Goal: Answer question/provide support: Share knowledge or assist other users

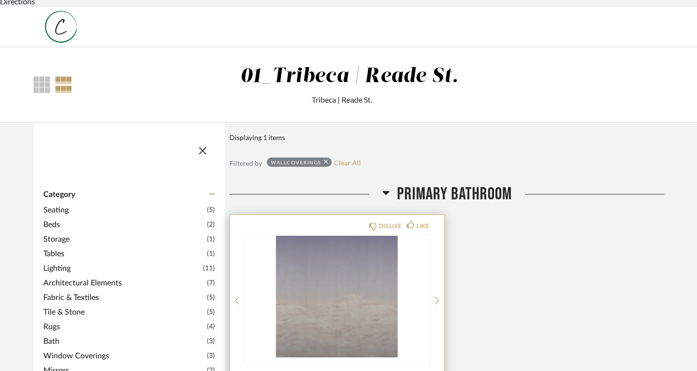
scroll to position [99, 0]
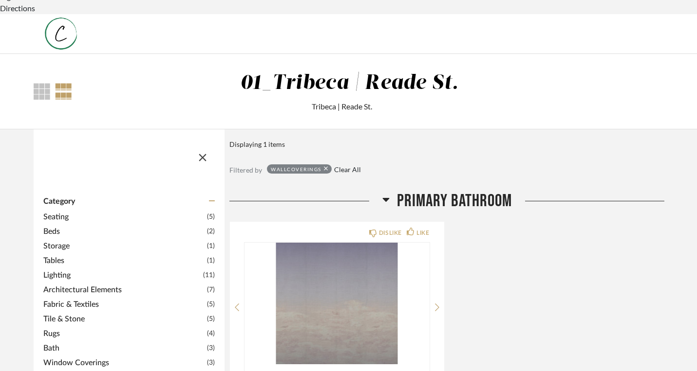
click at [334, 166] on link "Clear All" at bounding box center [347, 170] width 27 height 8
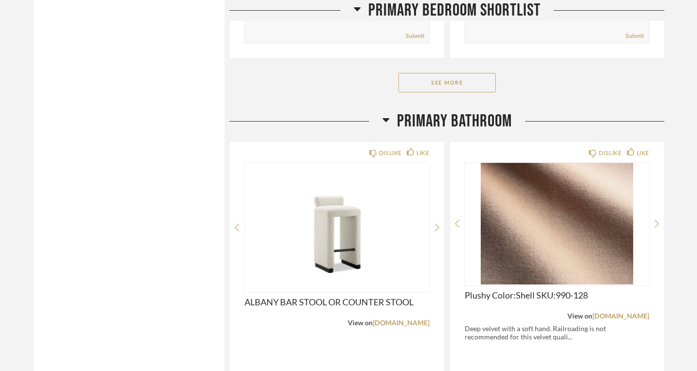
scroll to position [915, 0]
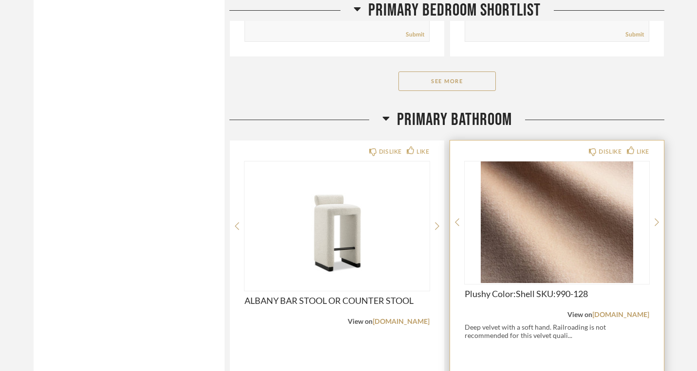
click at [477, 323] on div "Deep velvet with a soft hand. Railroading is not recommended for this velvet qu…" at bounding box center [556, 331] width 185 height 17
click at [464, 323] on div "Deep velvet with a soft hand. Railroading is not recommended for this velvet qu…" at bounding box center [556, 331] width 185 height 17
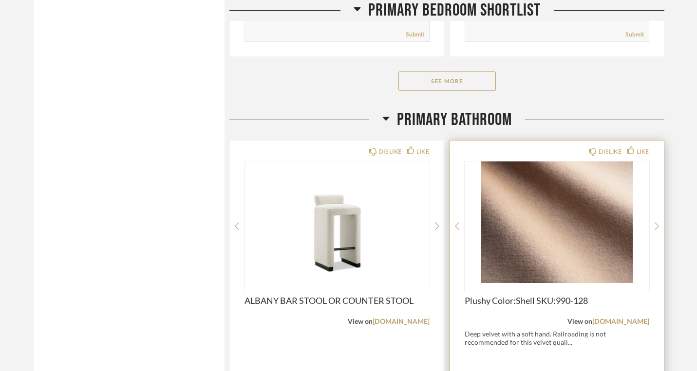
click at [0, 0] on img at bounding box center [0, 0] width 0 height 0
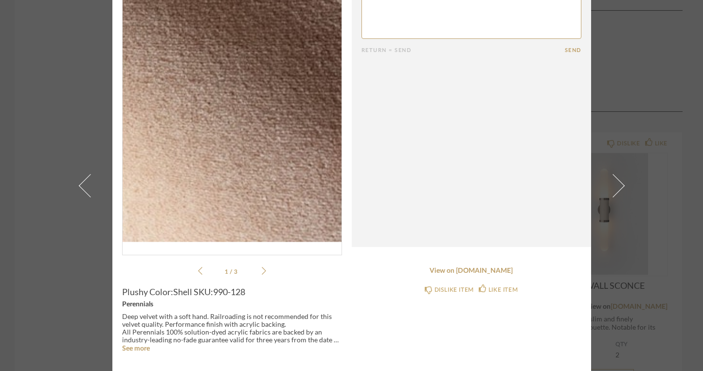
scroll to position [0, 0]
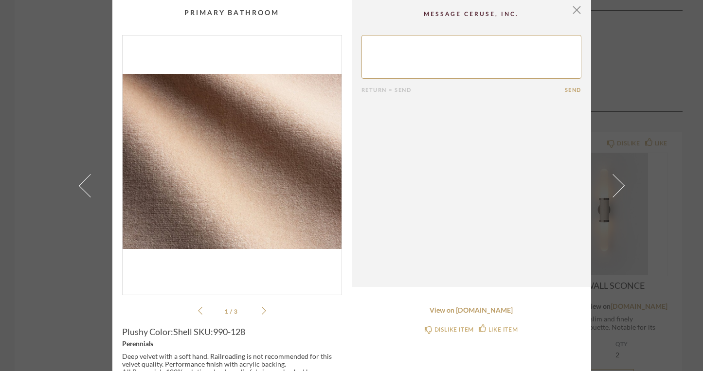
click at [409, 47] on textarea at bounding box center [472, 57] width 220 height 44
type textarea "will this fabric be good for a bahtroom stool that i am sitting on sometime bar…"
click at [568, 88] on button "Send" at bounding box center [573, 90] width 17 height 6
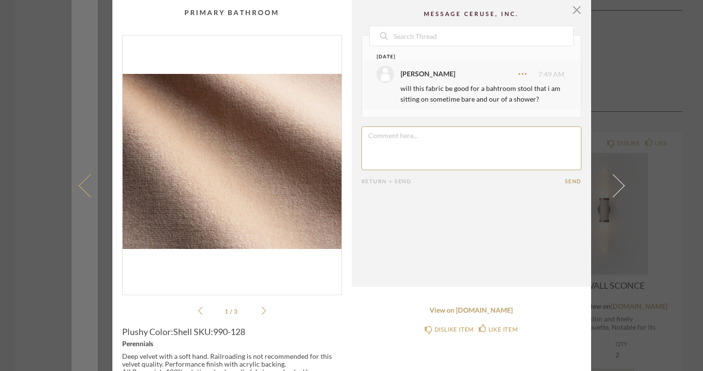
click at [85, 182] on span at bounding box center [89, 185] width 23 height 23
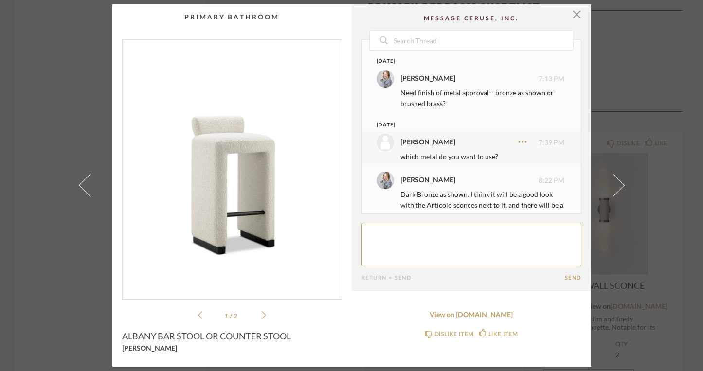
scroll to position [20, 0]
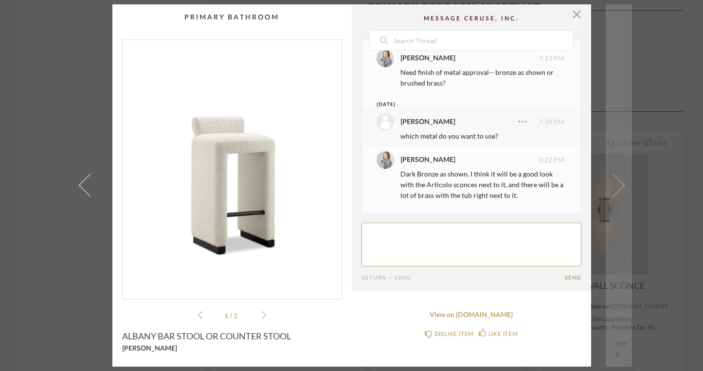
click at [614, 193] on span at bounding box center [612, 185] width 23 height 23
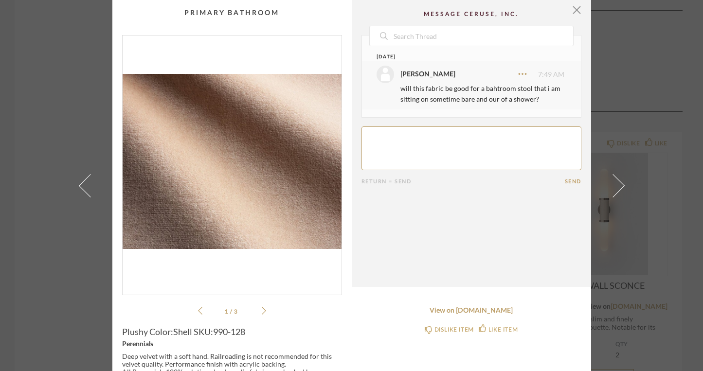
click at [614, 193] on span at bounding box center [612, 185] width 23 height 23
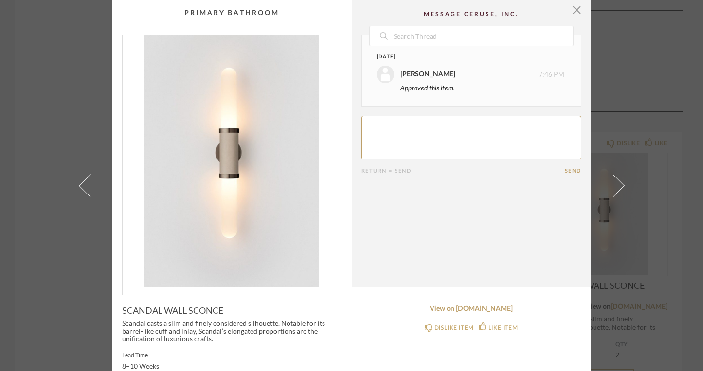
click at [381, 132] on textarea at bounding box center [472, 138] width 220 height 44
type textarea "we need to order this - was a study done on the large sizine?"
click at [572, 167] on form "Return = Send Send" at bounding box center [472, 145] width 220 height 58
click at [570, 172] on button "Send" at bounding box center [573, 171] width 17 height 6
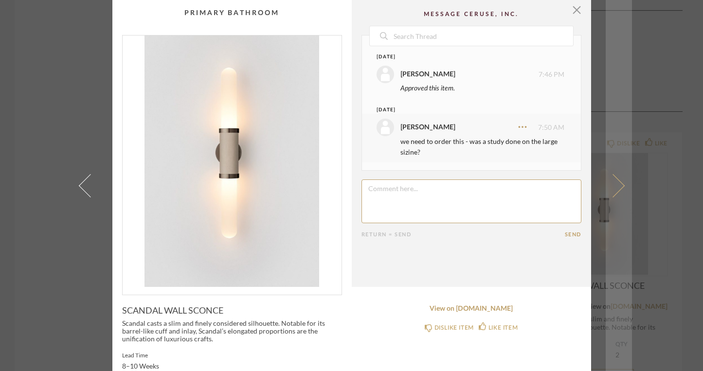
click at [616, 186] on span at bounding box center [612, 185] width 23 height 23
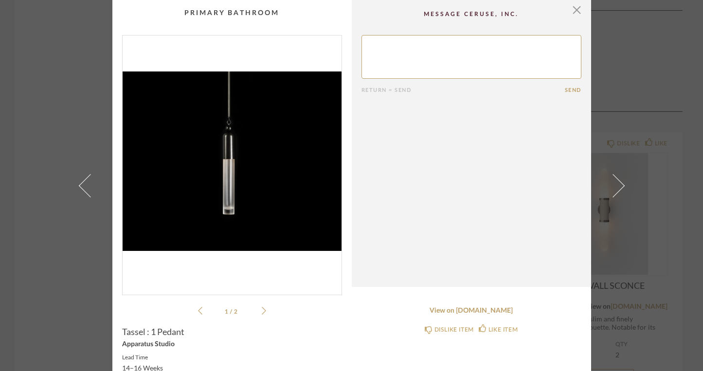
click at [415, 68] on textarea at bounding box center [472, 57] width 220 height 44
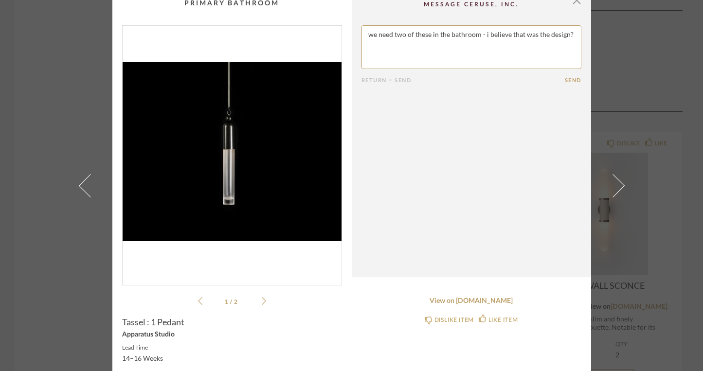
scroll to position [0, 0]
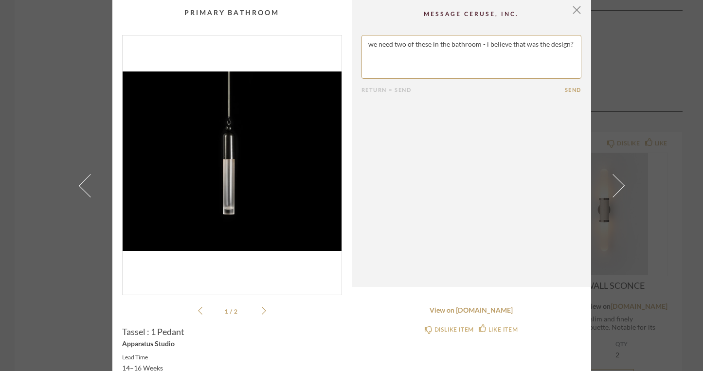
type textarea "we need two of these in the bathroom - i believe that was the design?"
click at [570, 88] on button "Send" at bounding box center [573, 90] width 17 height 6
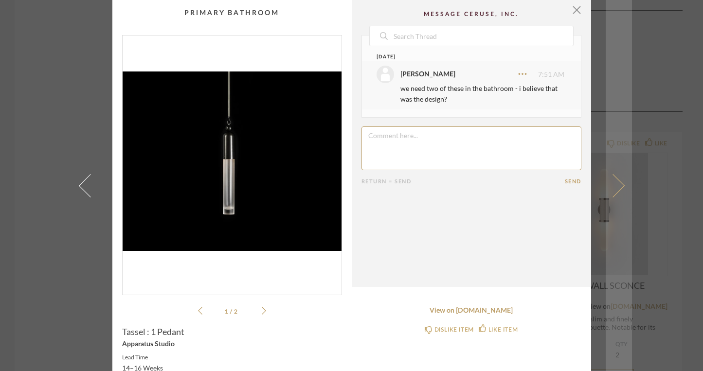
click at [617, 185] on span at bounding box center [612, 185] width 23 height 23
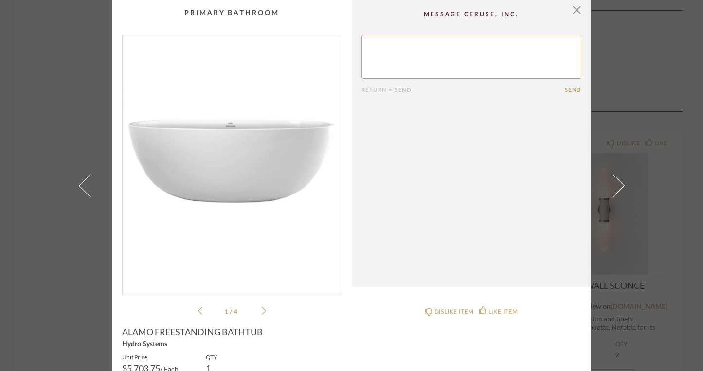
scroll to position [69, 0]
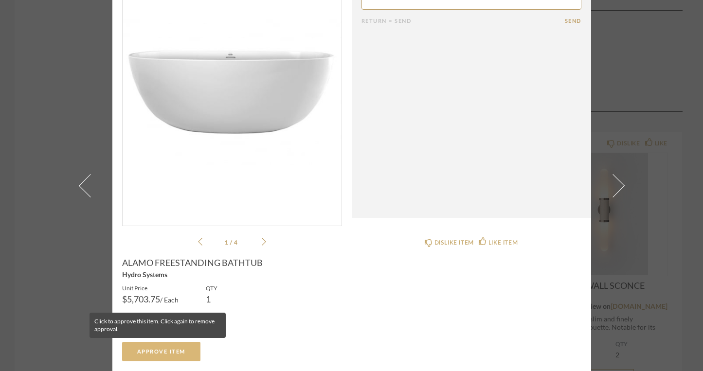
click at [157, 352] on span "Approve Item" at bounding box center [161, 352] width 48 height 5
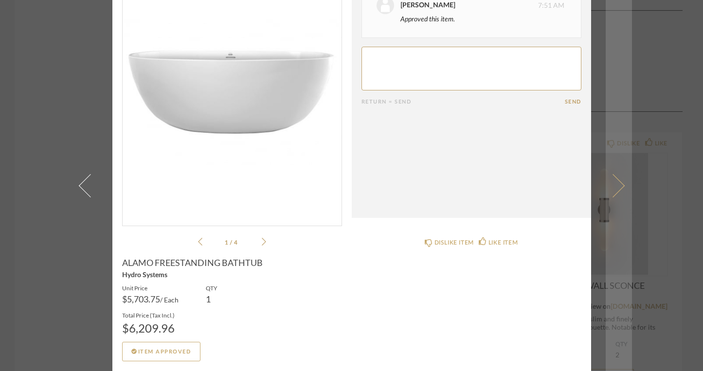
click at [620, 186] on span at bounding box center [612, 185] width 23 height 23
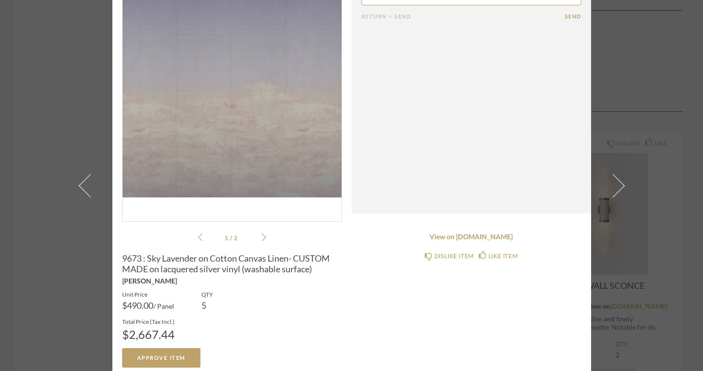
scroll to position [80, 0]
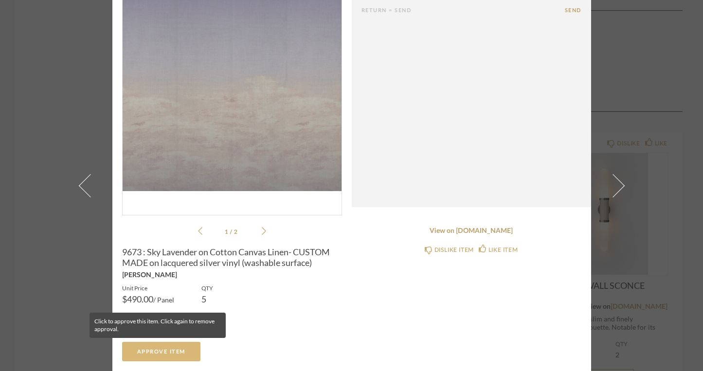
click at [158, 351] on span "Approve Item" at bounding box center [161, 352] width 48 height 5
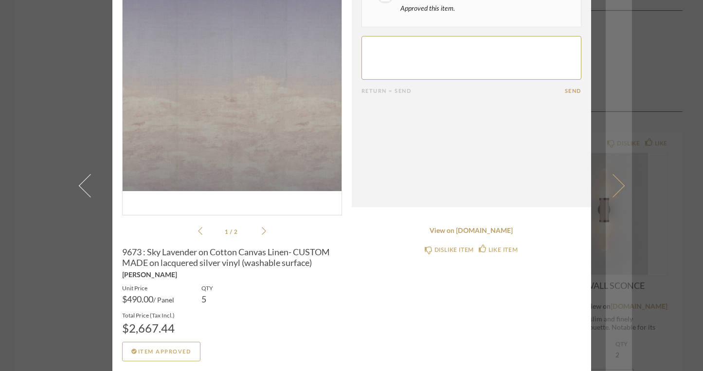
click at [613, 187] on span at bounding box center [612, 185] width 23 height 23
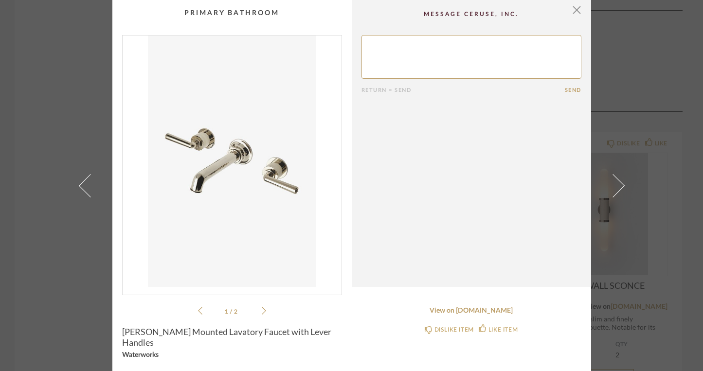
click at [262, 314] on icon at bounding box center [264, 311] width 4 height 9
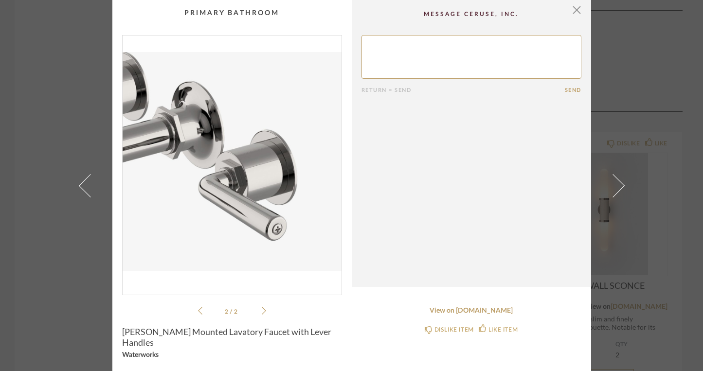
click at [198, 314] on icon at bounding box center [200, 311] width 4 height 9
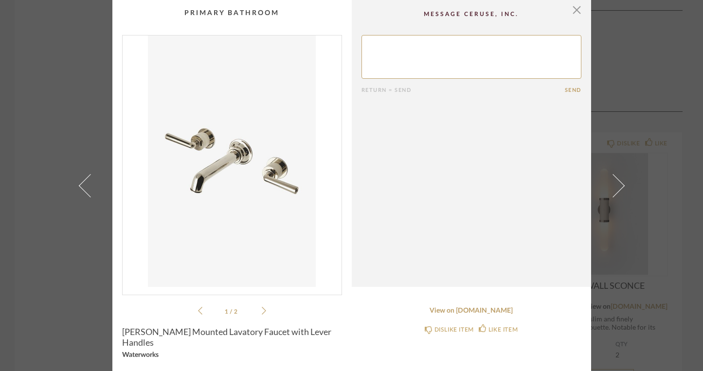
click at [407, 57] on textarea at bounding box center [472, 57] width 220 height 44
type textarea "i want to see what the variatioins are - i do love [PERSON_NAME] collection"
click at [569, 92] on button "Send" at bounding box center [573, 90] width 17 height 6
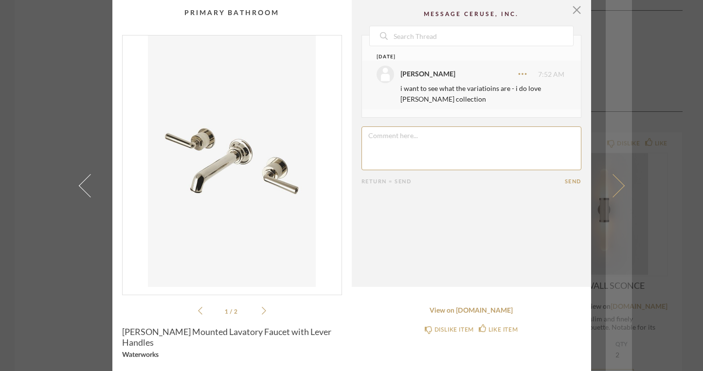
click at [615, 188] on span at bounding box center [612, 185] width 23 height 23
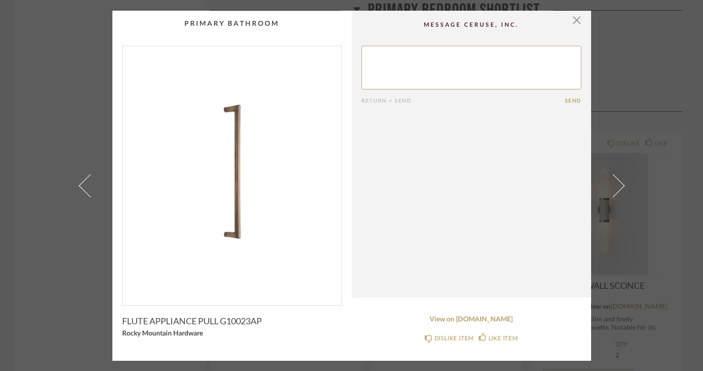
click at [407, 69] on textarea at bounding box center [472, 68] width 220 height 44
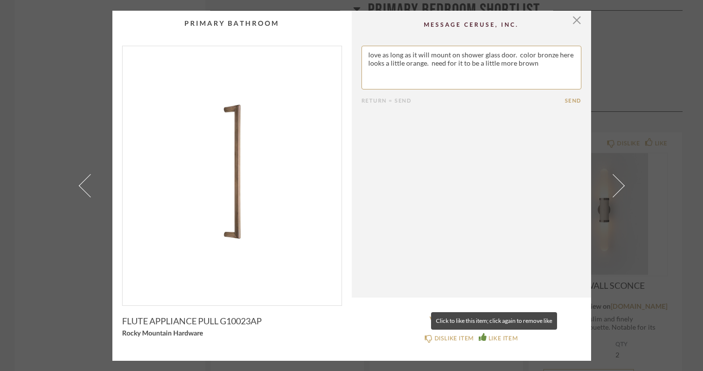
type textarea "love as long as it will mount on shower glass door. color bronze here looks a l…"
click at [499, 338] on div "LIKE ITEM" at bounding box center [503, 339] width 29 height 10
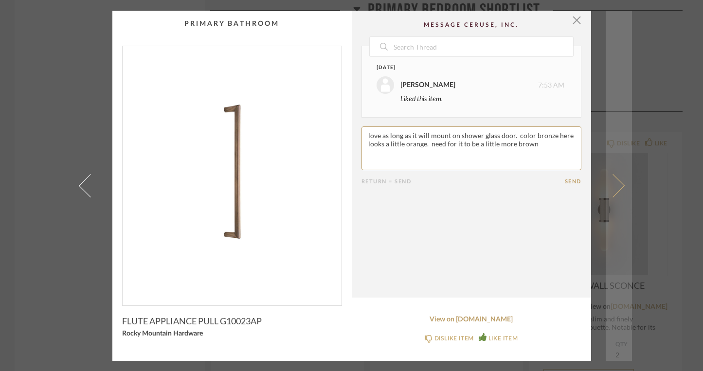
click at [615, 188] on span at bounding box center [612, 185] width 23 height 23
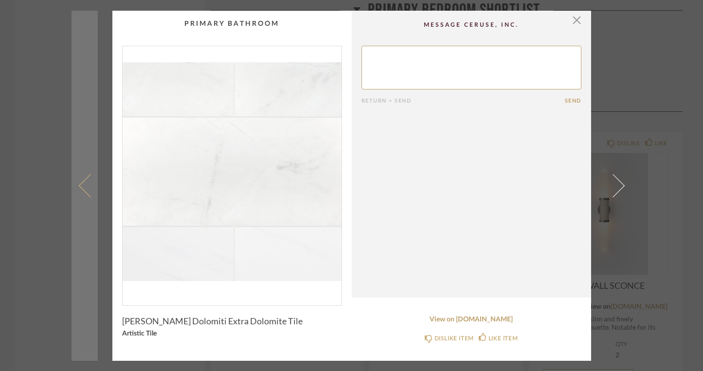
click at [78, 185] on span at bounding box center [89, 185] width 23 height 23
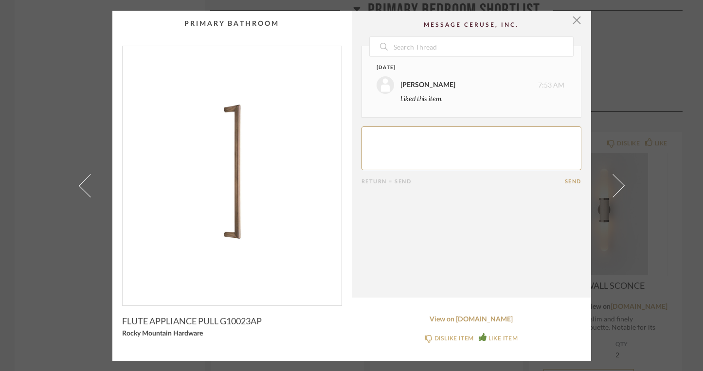
click at [399, 147] on textarea at bounding box center [472, 149] width 220 height 44
type textarea "color looks a little ornage can we get it a bit more on the bronze brown?"
click at [571, 181] on button "Send" at bounding box center [573, 182] width 17 height 6
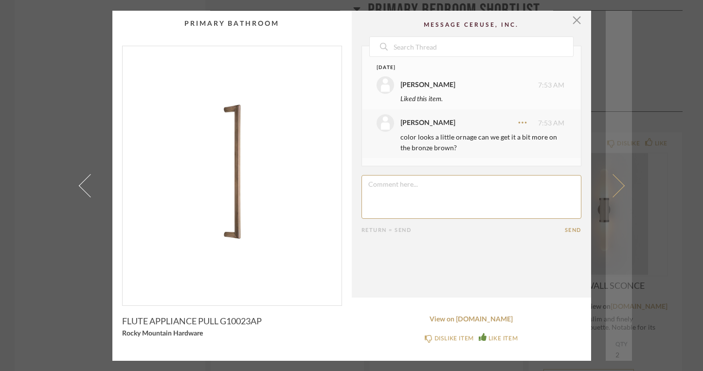
click at [618, 184] on span at bounding box center [612, 185] width 23 height 23
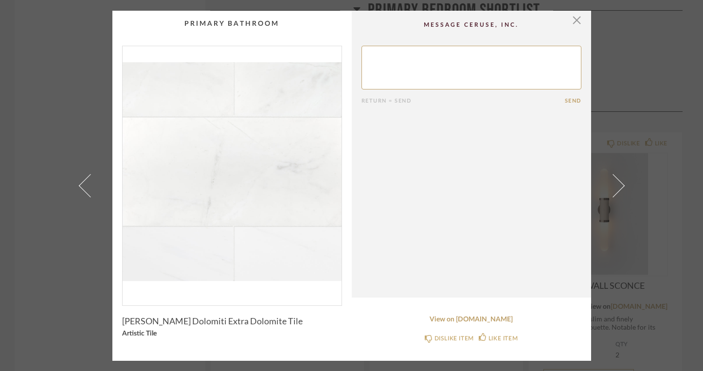
click at [397, 60] on textarea at bounding box center [472, 68] width 220 height 44
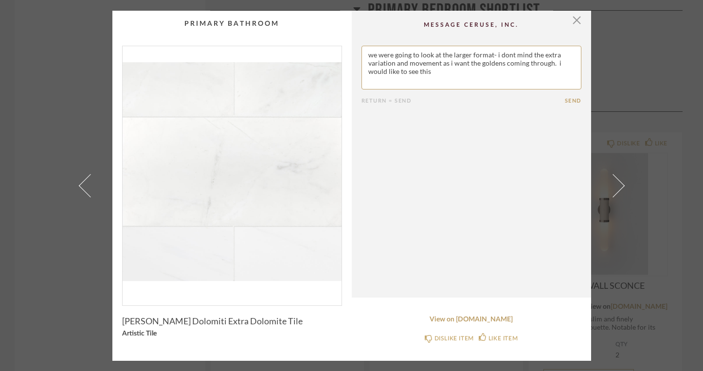
type textarea "we were going to look at the larger format- i dont mind the extra variation and…"
click at [569, 100] on button "Send" at bounding box center [573, 101] width 17 height 6
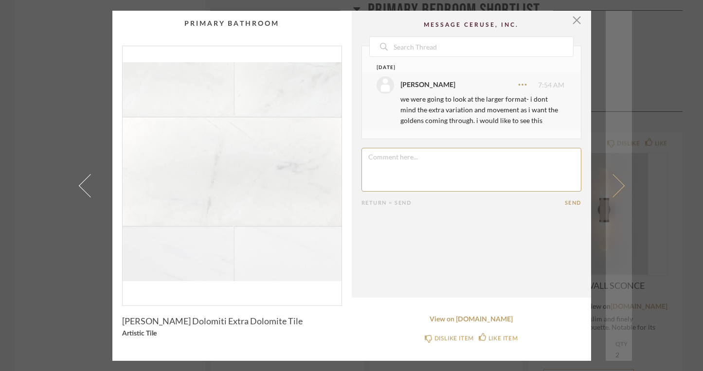
click at [615, 188] on span at bounding box center [612, 185] width 23 height 23
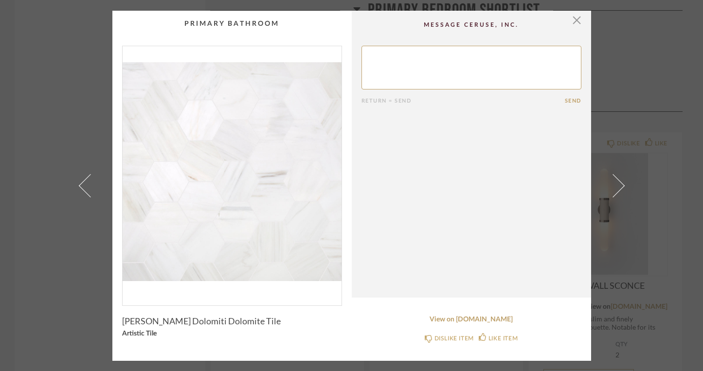
click at [421, 69] on textarea at bounding box center [472, 68] width 220 height 44
click at [449, 57] on textarea at bounding box center [472, 68] width 220 height 44
type textarea "are you thinking shower floor?"
click at [566, 98] on button "Send" at bounding box center [573, 101] width 17 height 6
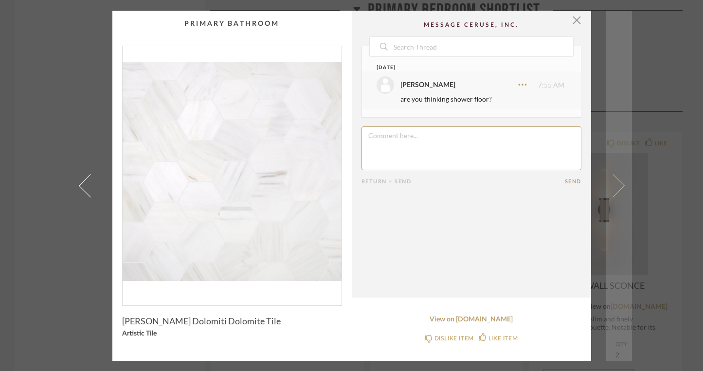
click at [614, 189] on span at bounding box center [612, 185] width 23 height 23
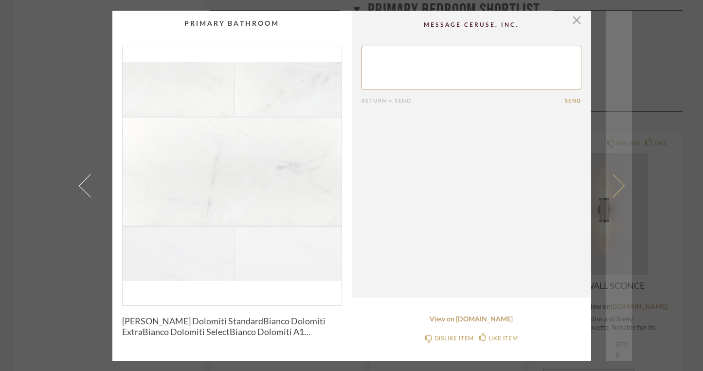
click at [614, 190] on span at bounding box center [612, 185] width 23 height 23
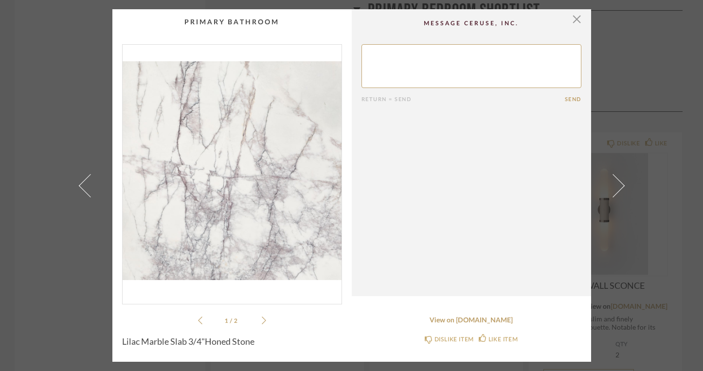
click at [420, 70] on textarea at bounding box center [472, 66] width 220 height 44
type textarea "yes i am going to pick this slab out in person"
click at [566, 99] on button "Send" at bounding box center [573, 99] width 17 height 6
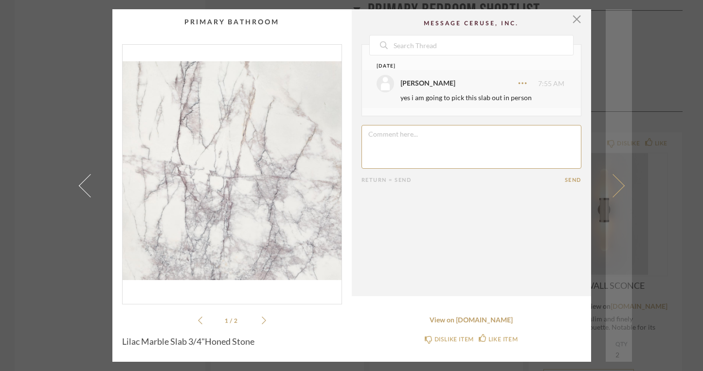
click at [616, 185] on span at bounding box center [612, 185] width 23 height 23
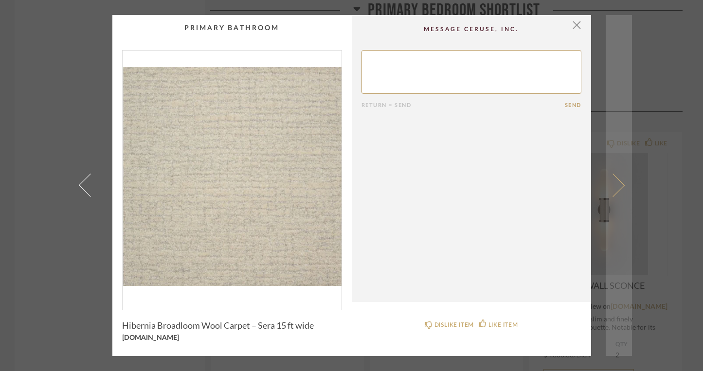
click at [614, 188] on span at bounding box center [612, 185] width 23 height 23
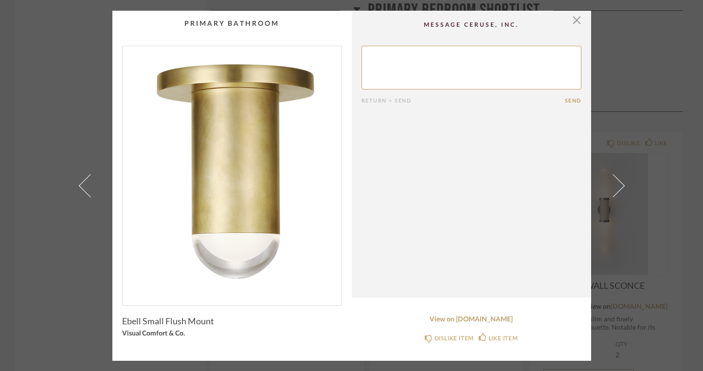
click at [436, 73] on textarea at bounding box center [472, 68] width 220 height 44
type textarea "will go look in person- which room?"
click at [568, 102] on button "Send" at bounding box center [573, 101] width 17 height 6
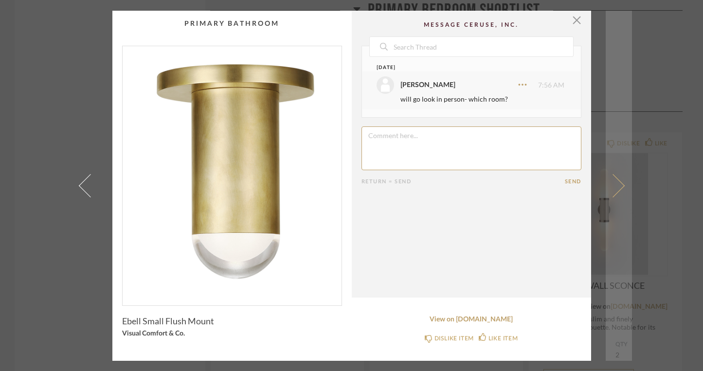
click at [615, 186] on span at bounding box center [612, 185] width 23 height 23
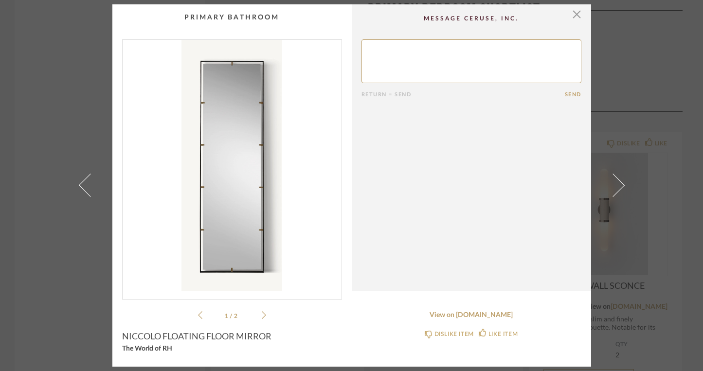
click at [428, 49] on textarea at bounding box center [472, 61] width 220 height 44
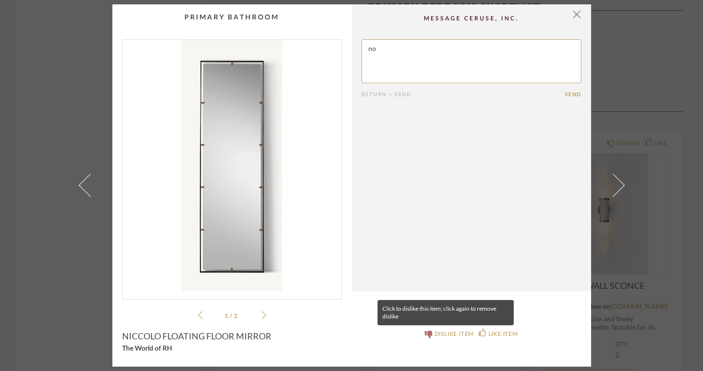
type textarea "no"
click at [426, 331] on icon at bounding box center [429, 335] width 8 height 8
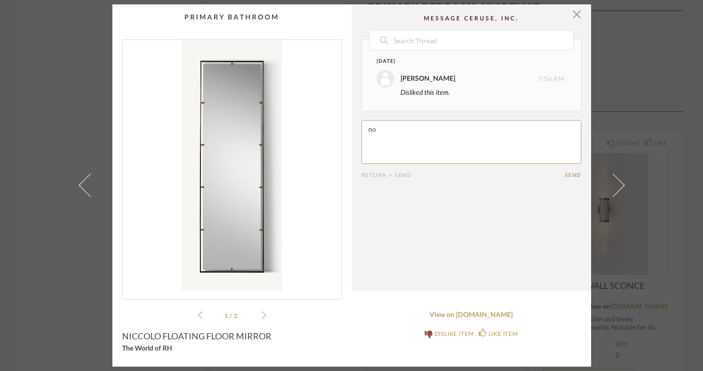
click at [571, 175] on button "Send" at bounding box center [573, 175] width 17 height 6
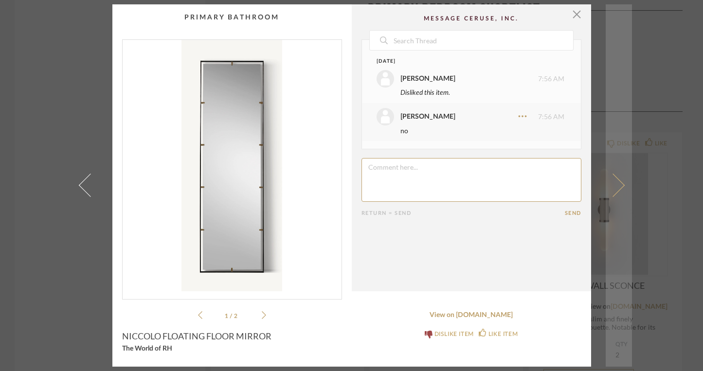
click at [611, 185] on span at bounding box center [612, 185] width 23 height 23
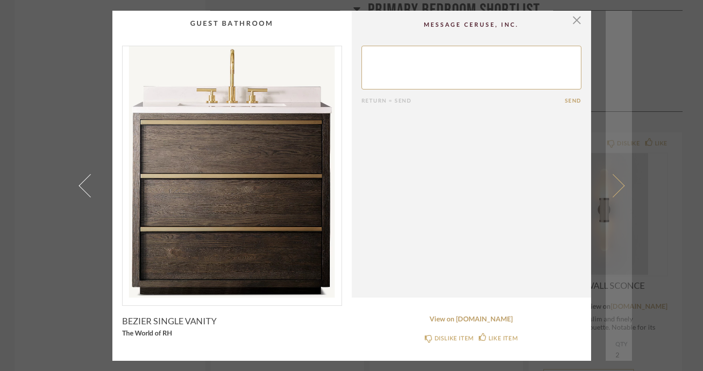
click at [613, 187] on span at bounding box center [612, 185] width 23 height 23
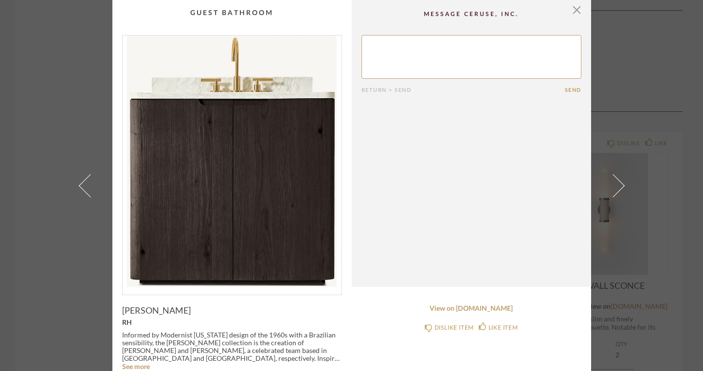
click at [405, 60] on textarea at bounding box center [472, 57] width 220 height 44
type textarea "can we get this in walnut"
click at [568, 91] on button "Send" at bounding box center [573, 90] width 17 height 6
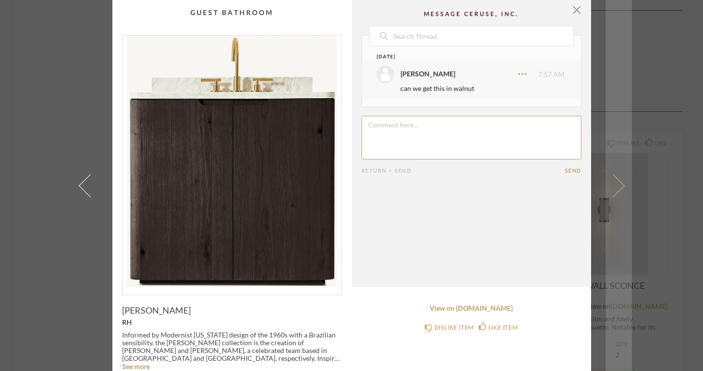
click at [613, 185] on span at bounding box center [612, 185] width 23 height 23
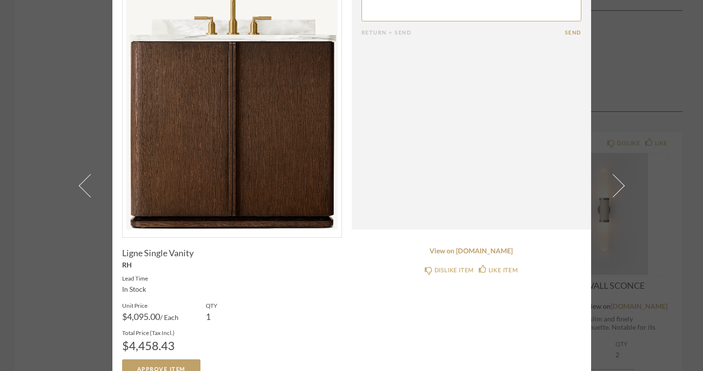
scroll to position [75, 0]
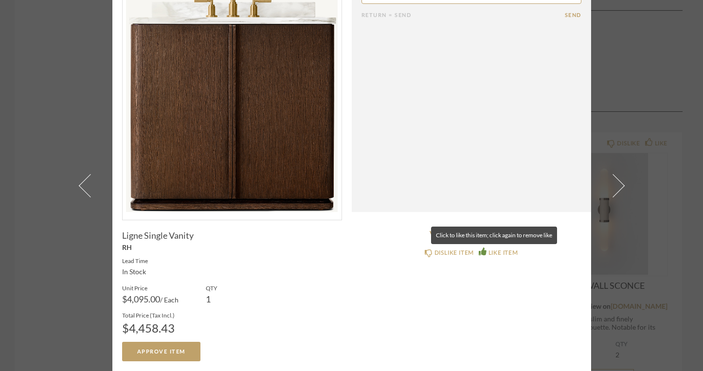
click at [481, 251] on icon at bounding box center [483, 252] width 8 height 8
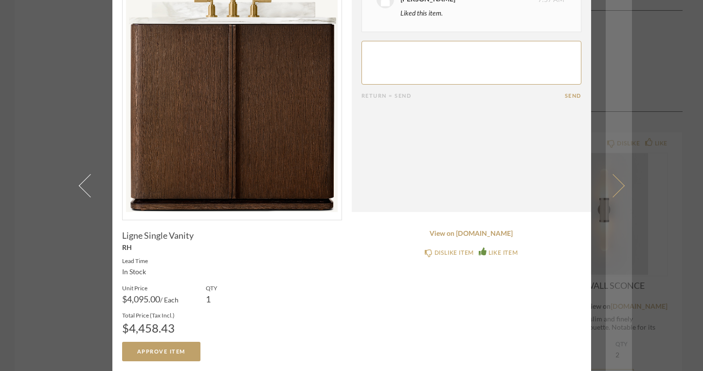
click at [616, 189] on span at bounding box center [612, 185] width 23 height 23
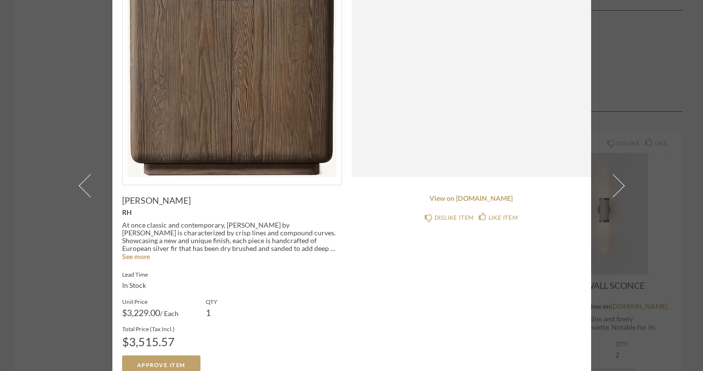
scroll to position [124, 0]
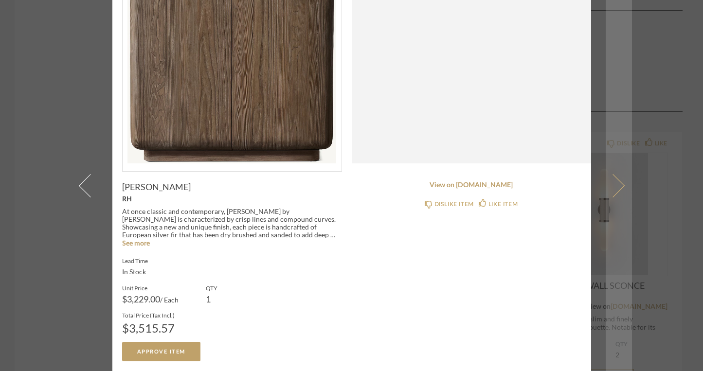
click at [614, 188] on span at bounding box center [612, 185] width 23 height 23
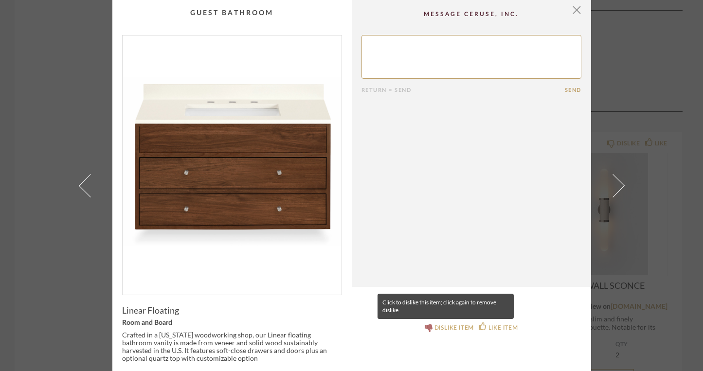
click at [428, 328] on icon at bounding box center [429, 329] width 8 height 8
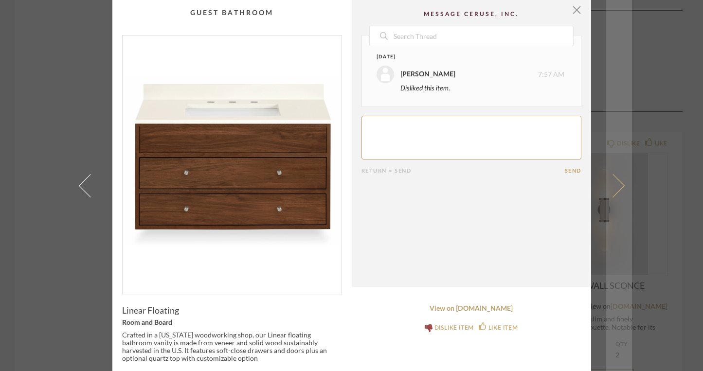
click at [618, 185] on span at bounding box center [612, 185] width 23 height 23
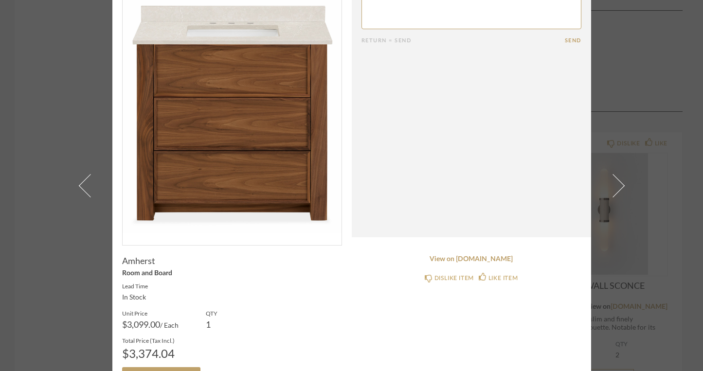
scroll to position [75, 0]
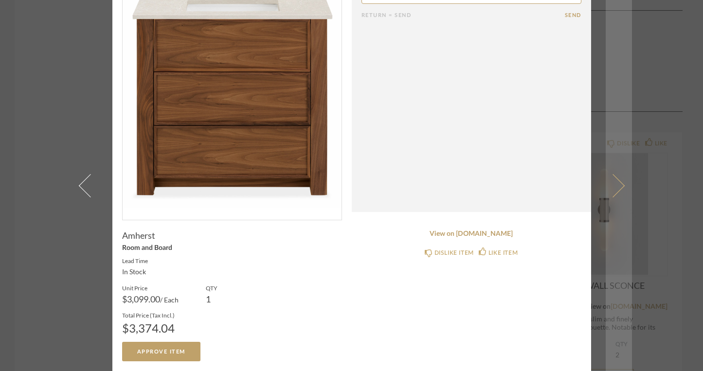
click at [616, 190] on span at bounding box center [612, 185] width 23 height 23
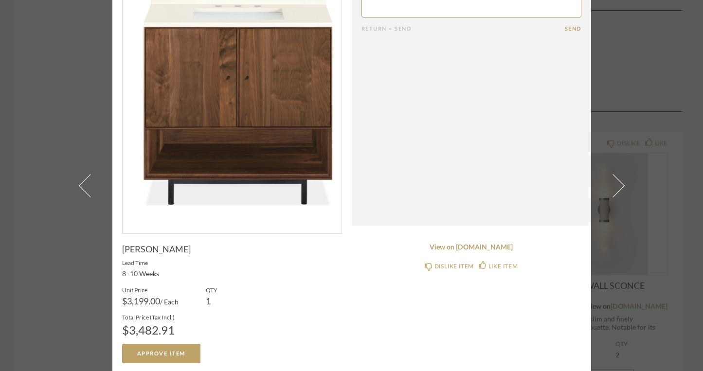
scroll to position [63, 0]
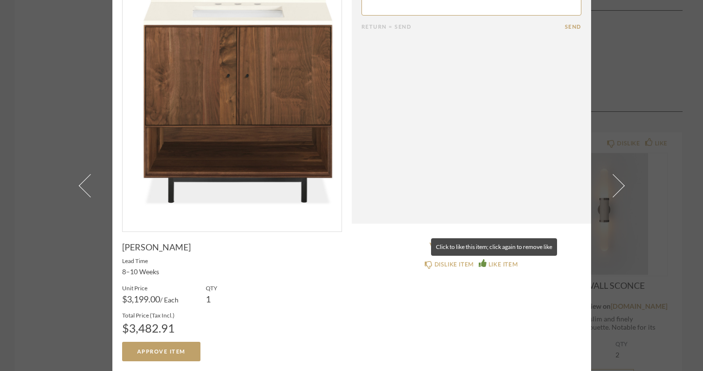
click at [499, 263] on div "LIKE ITEM" at bounding box center [503, 265] width 29 height 10
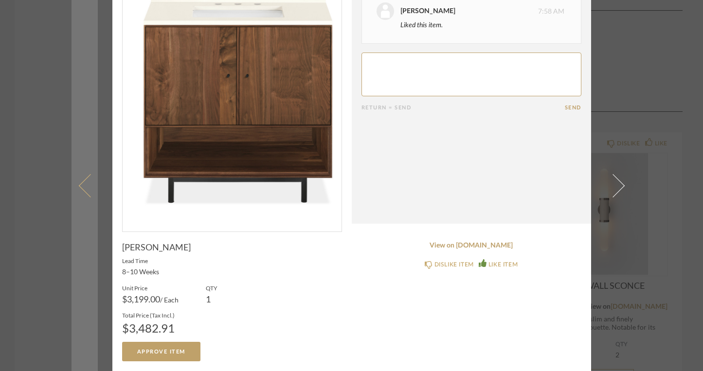
click at [85, 183] on span at bounding box center [89, 185] width 23 height 23
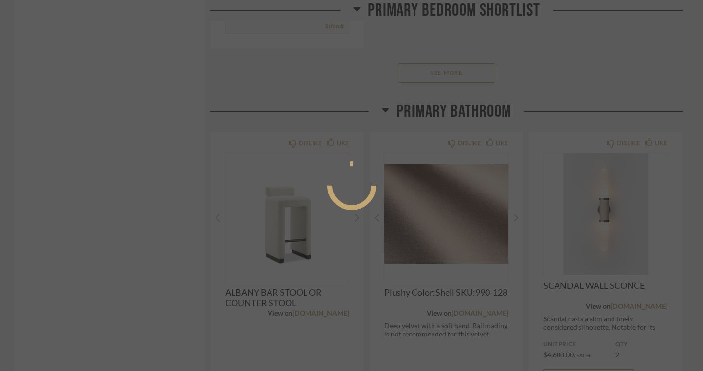
scroll to position [0, 0]
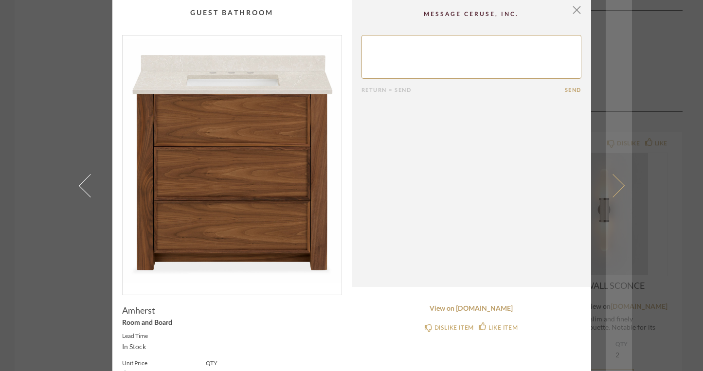
click at [613, 186] on span at bounding box center [612, 185] width 23 height 23
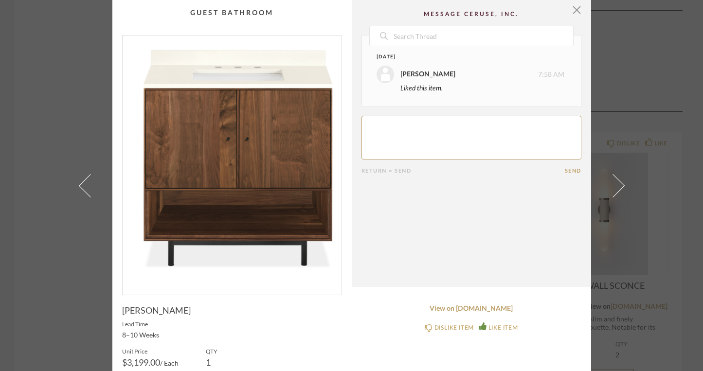
click at [613, 186] on span at bounding box center [612, 185] width 23 height 23
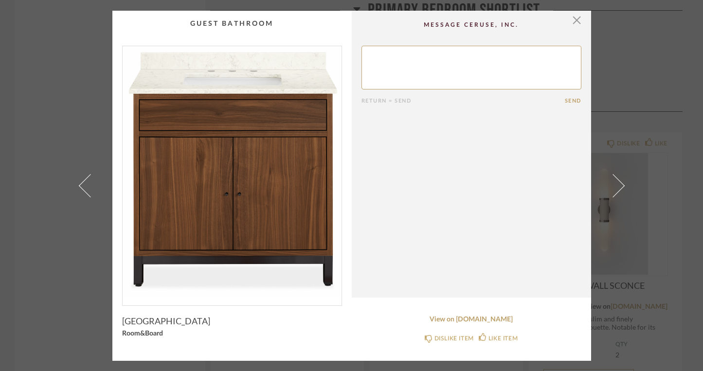
click at [613, 186] on span at bounding box center [612, 185] width 23 height 23
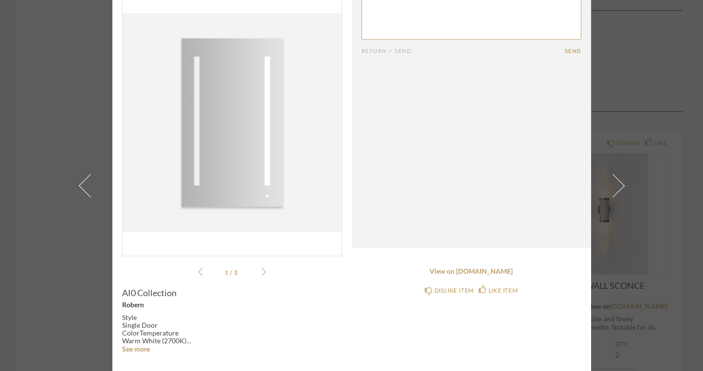
scroll to position [40, 0]
click at [262, 272] on icon at bounding box center [264, 271] width 4 height 8
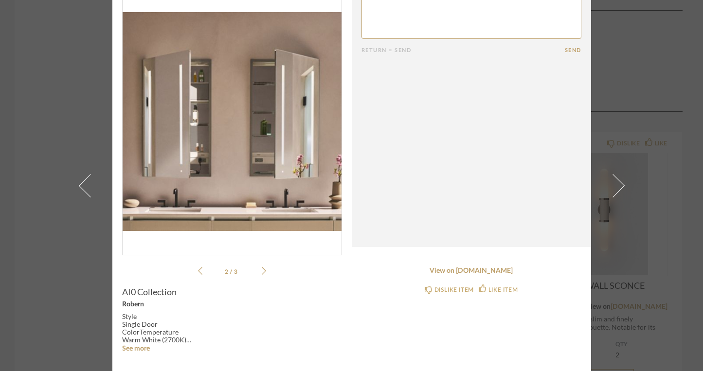
click at [262, 272] on icon at bounding box center [264, 271] width 4 height 8
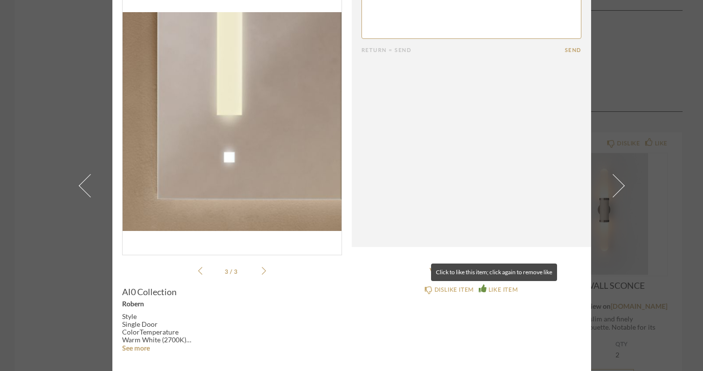
click at [491, 288] on div "LIKE ITEM" at bounding box center [503, 290] width 29 height 10
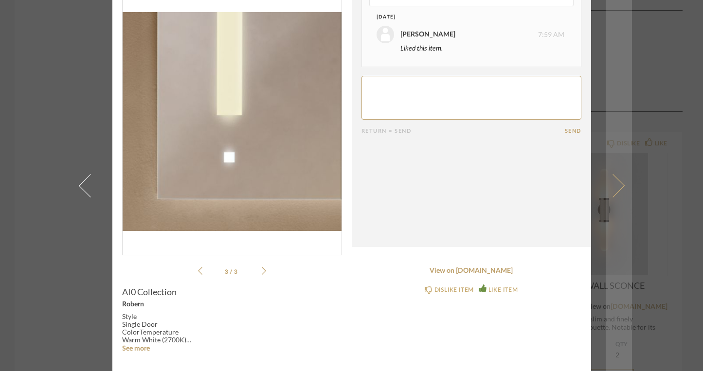
click at [615, 187] on span at bounding box center [612, 185] width 23 height 23
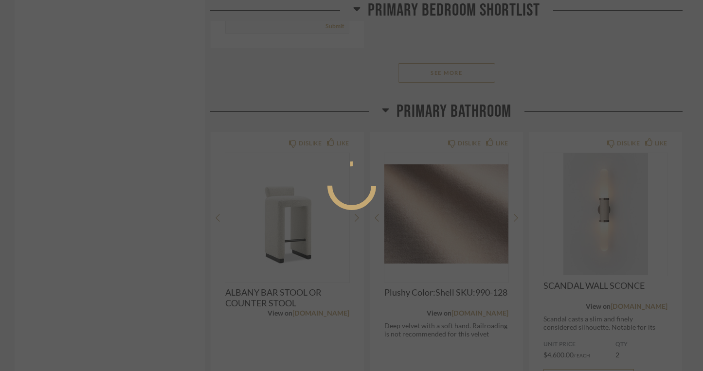
scroll to position [0, 0]
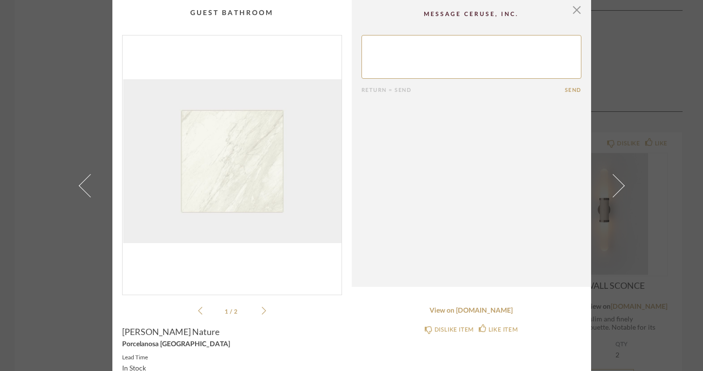
click at [615, 187] on span at bounding box center [612, 185] width 23 height 23
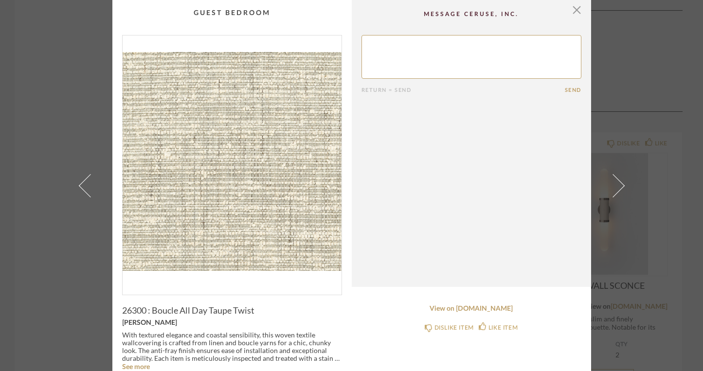
scroll to position [18, 0]
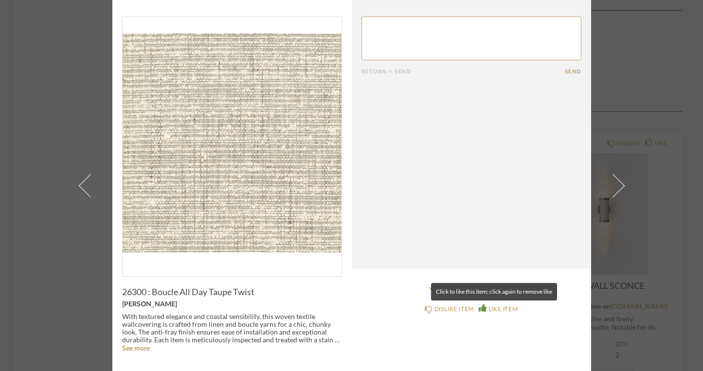
click at [489, 310] on div "LIKE ITEM" at bounding box center [503, 310] width 29 height 10
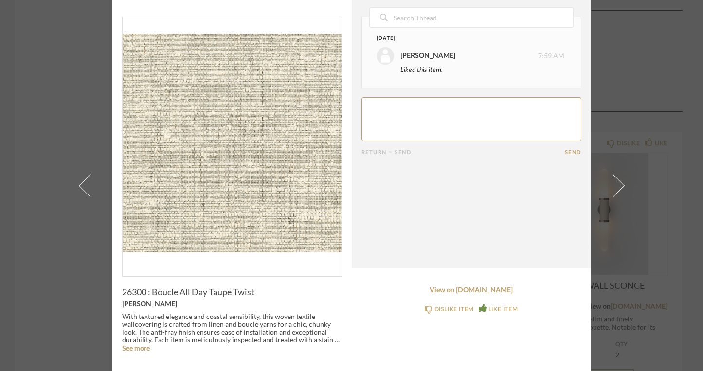
scroll to position [0, 0]
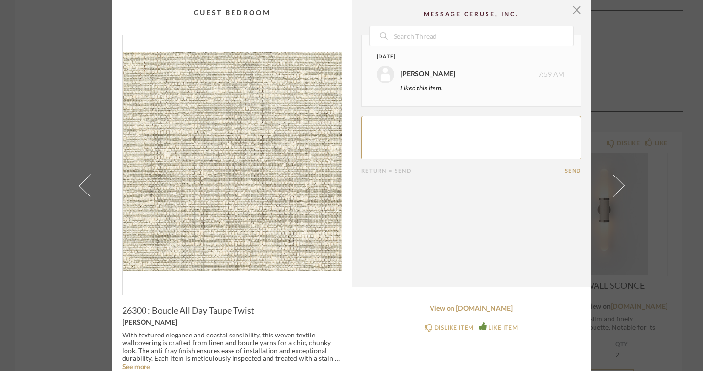
click at [402, 139] on textarea at bounding box center [472, 138] width 220 height 44
type textarea "approved"
click at [571, 170] on button "Send" at bounding box center [573, 171] width 17 height 6
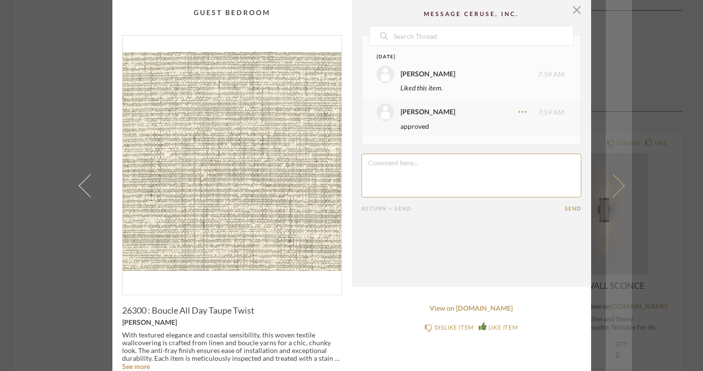
click at [615, 193] on link at bounding box center [619, 185] width 26 height 371
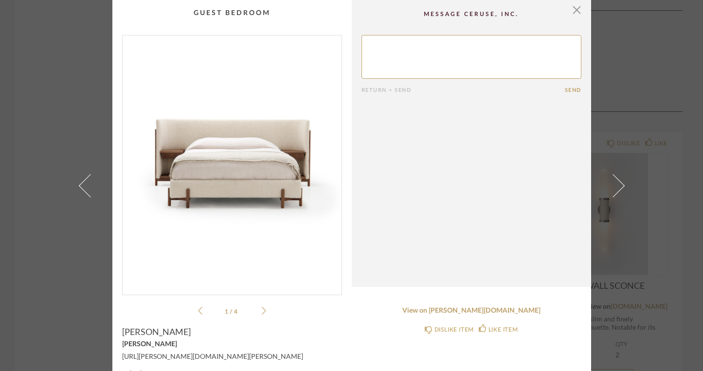
click at [428, 58] on textarea at bounding box center [472, 57] width 220 height 44
type textarea "going to see in person"
click at [568, 87] on button "Send" at bounding box center [573, 90] width 17 height 6
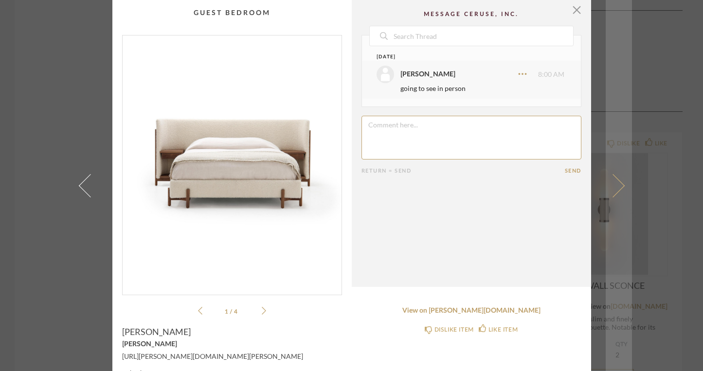
click at [614, 186] on span at bounding box center [612, 185] width 23 height 23
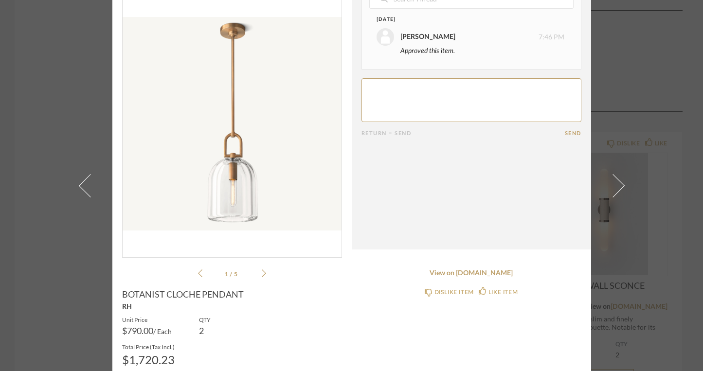
scroll to position [34, 0]
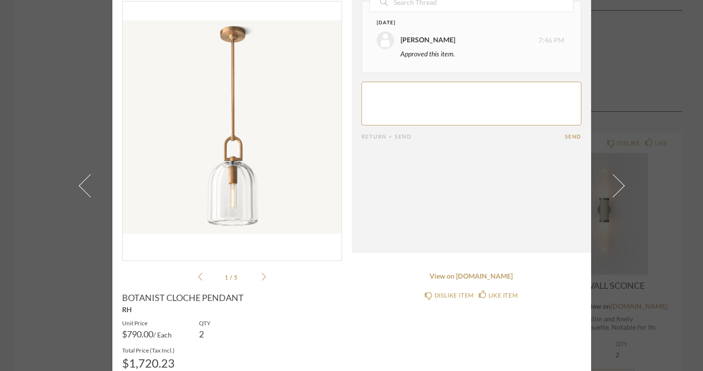
click at [406, 92] on textarea at bounding box center [472, 104] width 220 height 44
type textarea "i did approve but before ordering i am going to look at it when i go to see rug…"
click at [569, 134] on button "Send" at bounding box center [573, 137] width 17 height 6
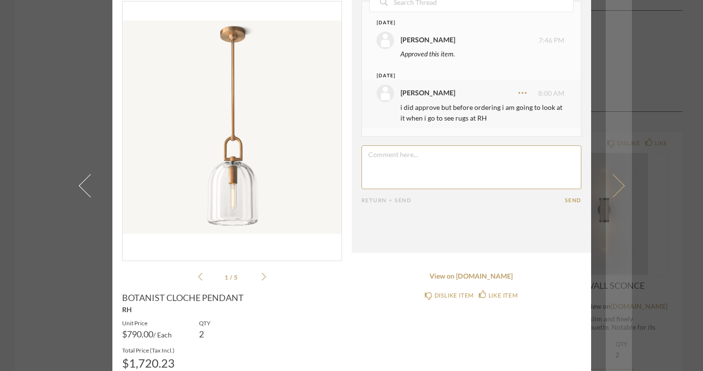
click at [613, 189] on span at bounding box center [612, 185] width 23 height 23
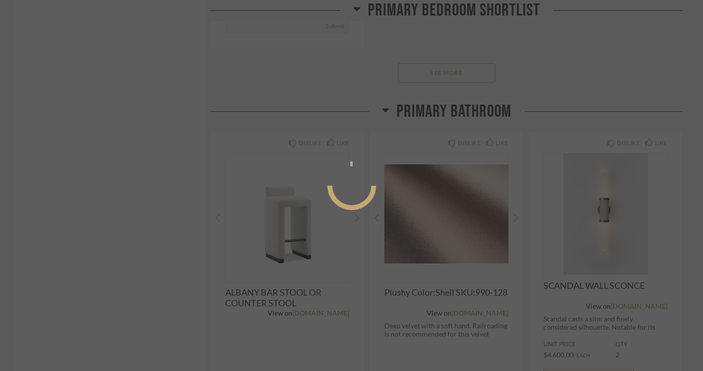
scroll to position [0, 0]
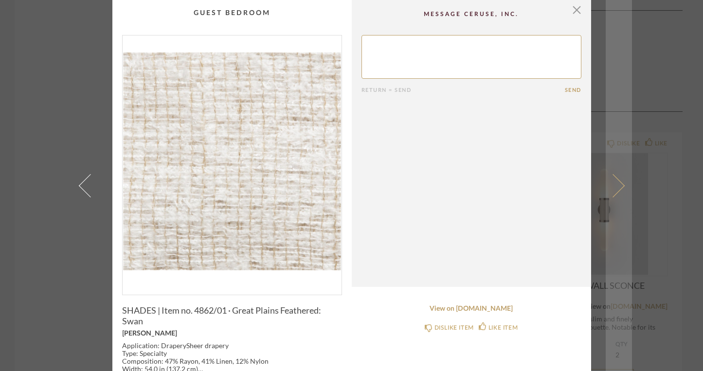
click at [616, 185] on span at bounding box center [612, 185] width 23 height 23
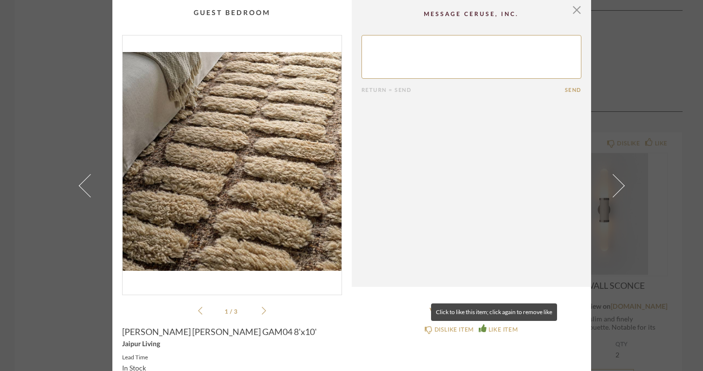
click at [497, 331] on div "LIKE ITEM" at bounding box center [503, 330] width 29 height 10
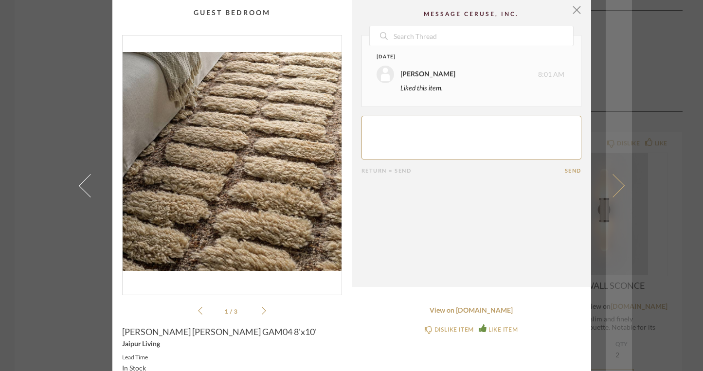
click at [614, 193] on link at bounding box center [619, 185] width 26 height 371
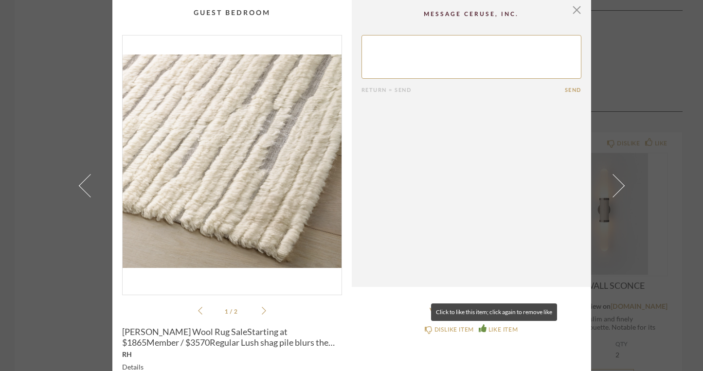
click at [495, 329] on div "LIKE ITEM" at bounding box center [503, 330] width 29 height 10
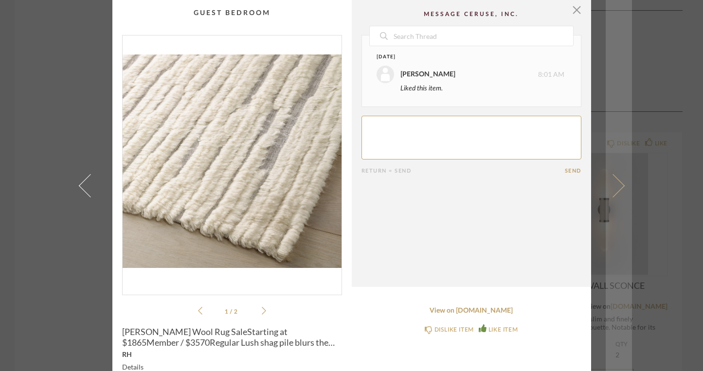
click at [613, 193] on span at bounding box center [612, 185] width 23 height 23
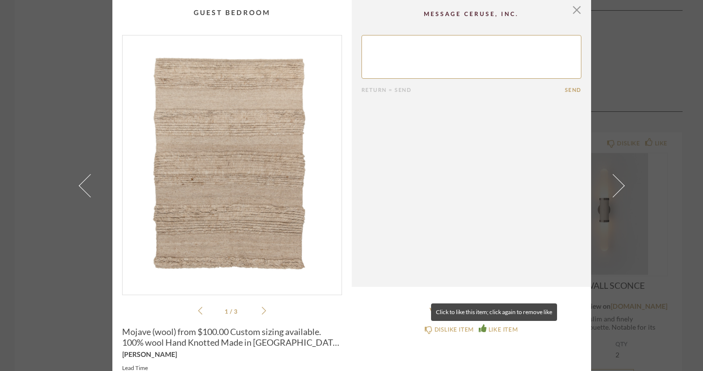
click at [495, 329] on div "LIKE ITEM" at bounding box center [503, 330] width 29 height 10
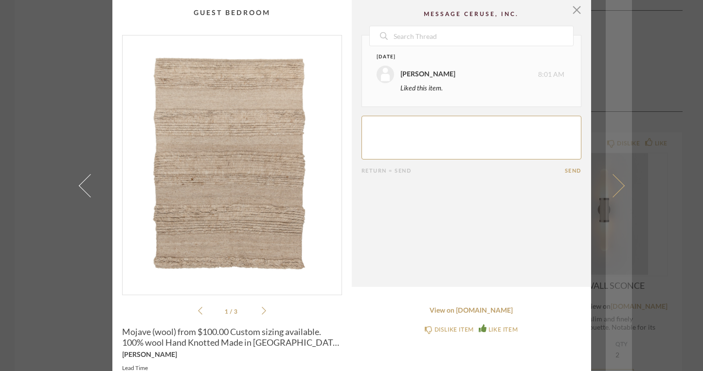
click at [612, 187] on span at bounding box center [612, 185] width 23 height 23
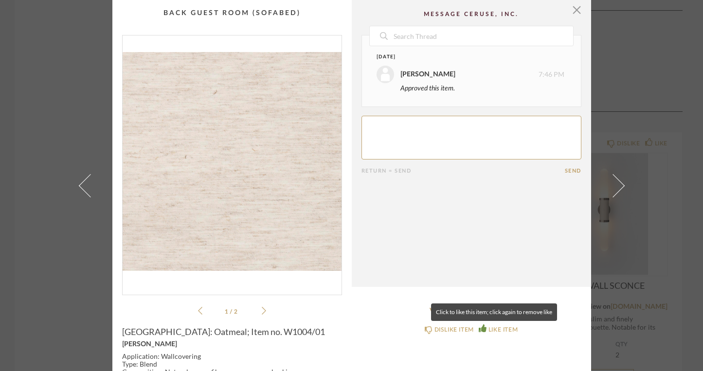
click at [479, 327] on icon at bounding box center [483, 329] width 8 height 8
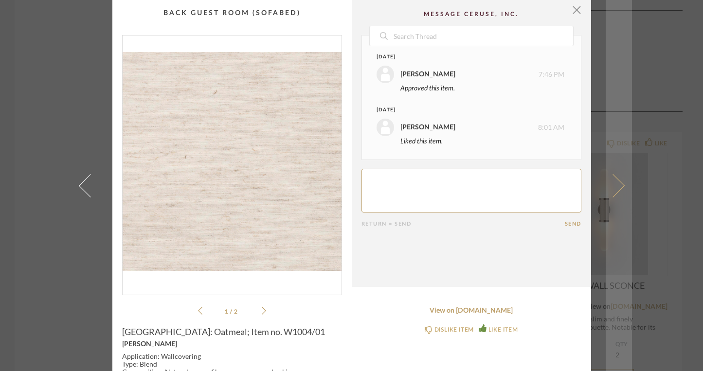
click at [613, 189] on span at bounding box center [612, 185] width 23 height 23
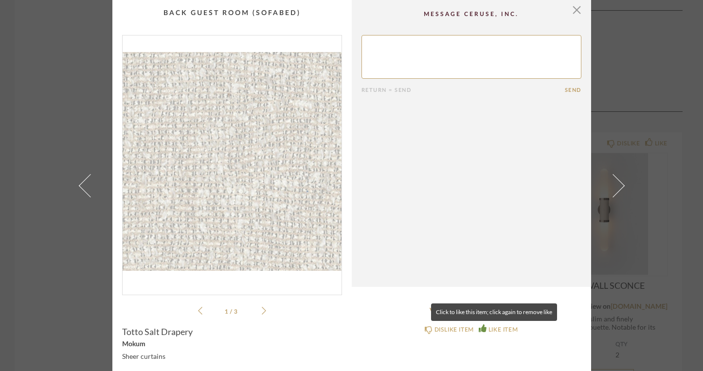
click at [489, 328] on div "LIKE ITEM" at bounding box center [503, 330] width 29 height 10
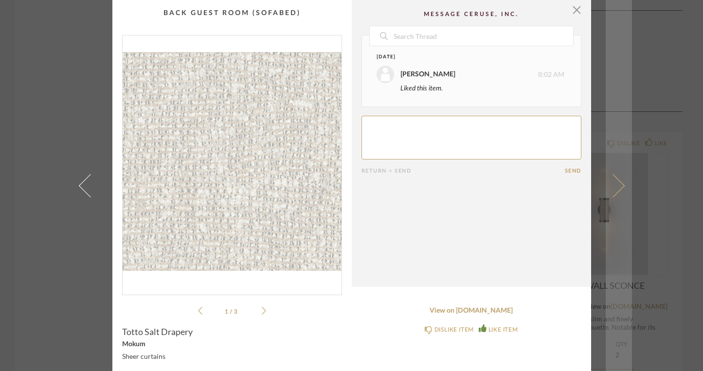
click at [615, 189] on span at bounding box center [612, 185] width 23 height 23
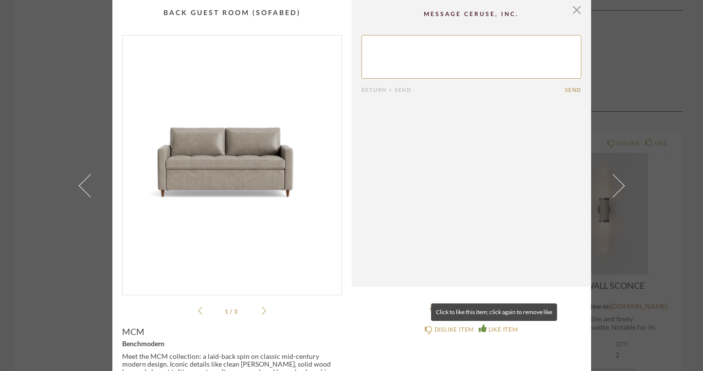
click at [501, 330] on div "LIKE ITEM" at bounding box center [503, 330] width 29 height 10
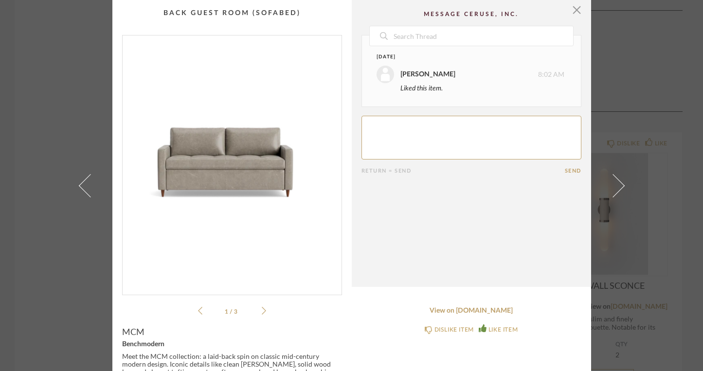
click at [404, 142] on textarea at bounding box center [472, 138] width 220 height 44
type textarea "approved for purchase with lether"
click at [565, 168] on button "Send" at bounding box center [573, 171] width 17 height 6
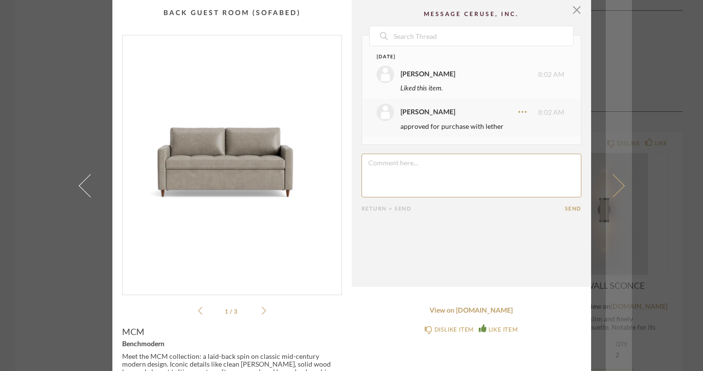
click at [616, 187] on span at bounding box center [612, 185] width 23 height 23
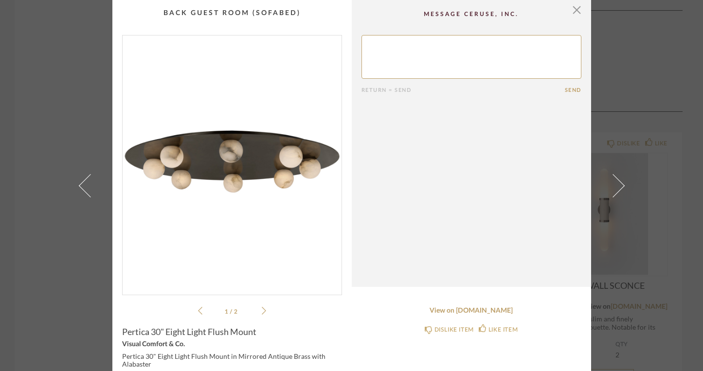
click at [453, 44] on textarea at bounding box center [472, 57] width 220 height 44
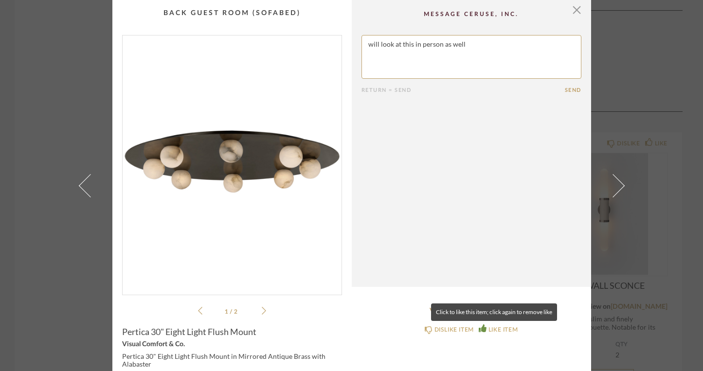
type textarea "will look at this in person as well"
click at [480, 325] on icon at bounding box center [483, 329] width 8 height 8
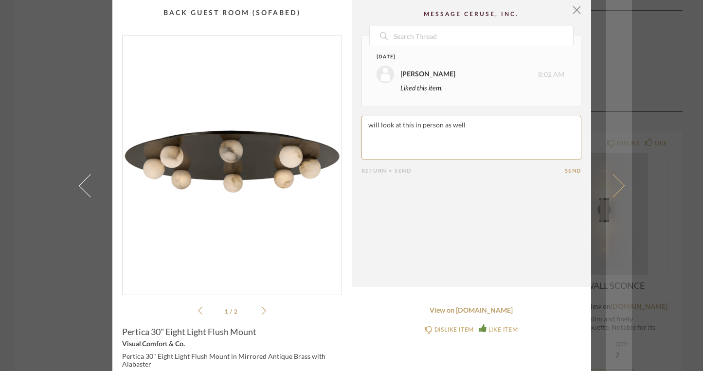
click at [619, 188] on link at bounding box center [619, 185] width 26 height 371
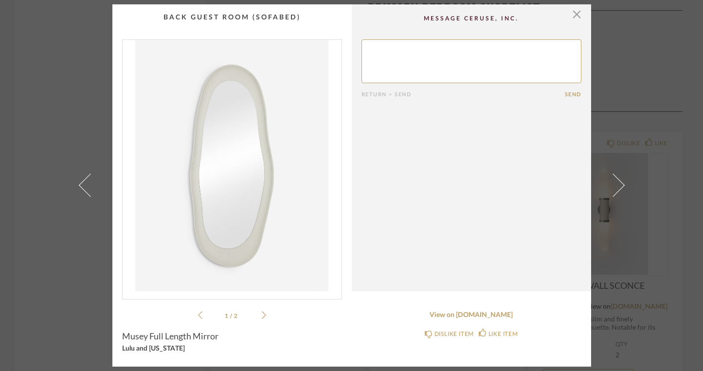
click at [262, 314] on icon at bounding box center [264, 315] width 4 height 9
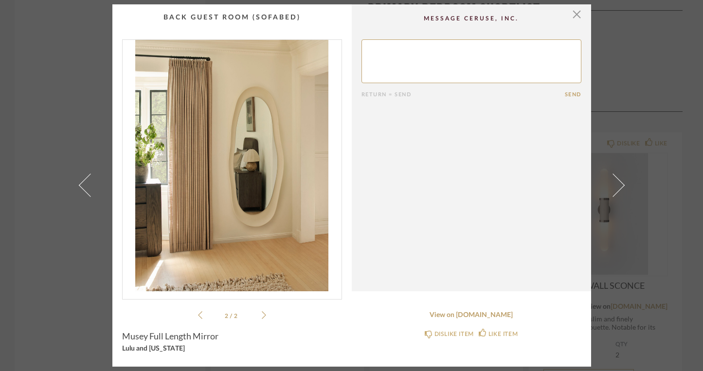
click at [157, 350] on div "Lulu and [US_STATE]" at bounding box center [232, 350] width 220 height 8
click at [478, 316] on link "View on [DOMAIN_NAME]" at bounding box center [472, 316] width 220 height 8
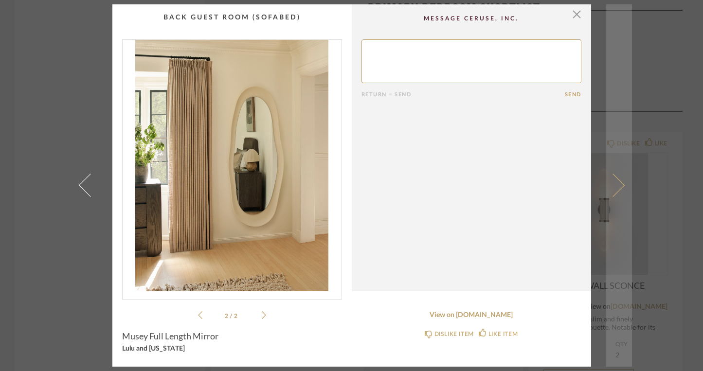
click at [614, 187] on span at bounding box center [612, 185] width 23 height 23
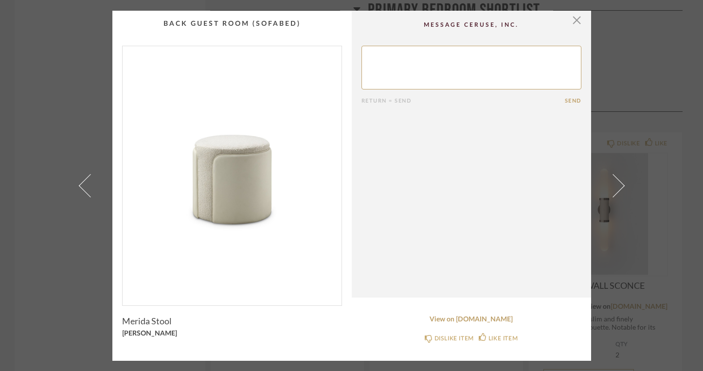
click at [409, 67] on textarea at bounding box center [472, 68] width 220 height 44
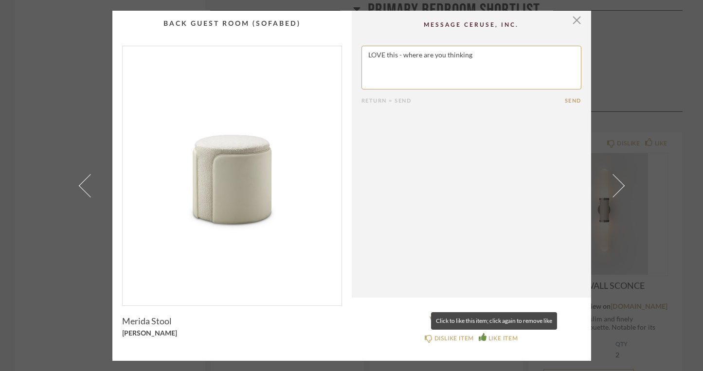
type textarea "LOVE this - where are you thinking"
click at [480, 339] on icon at bounding box center [483, 337] width 8 height 8
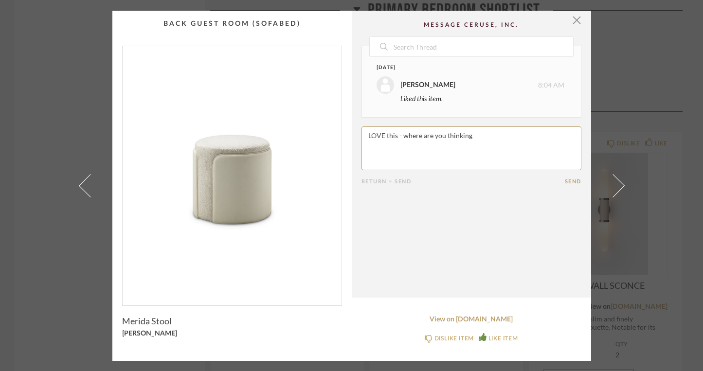
click at [565, 181] on button "Send" at bounding box center [573, 182] width 17 height 6
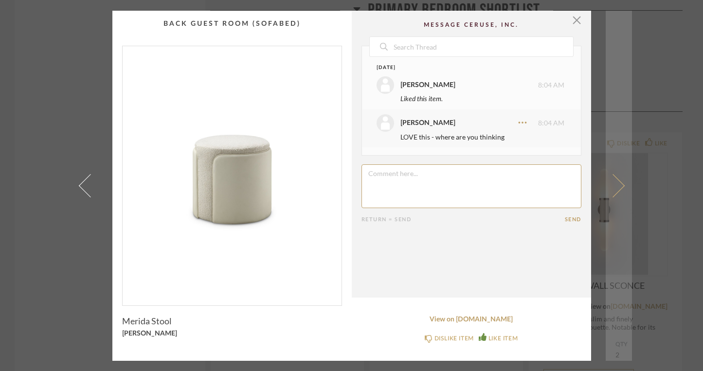
click at [615, 187] on span at bounding box center [612, 185] width 23 height 23
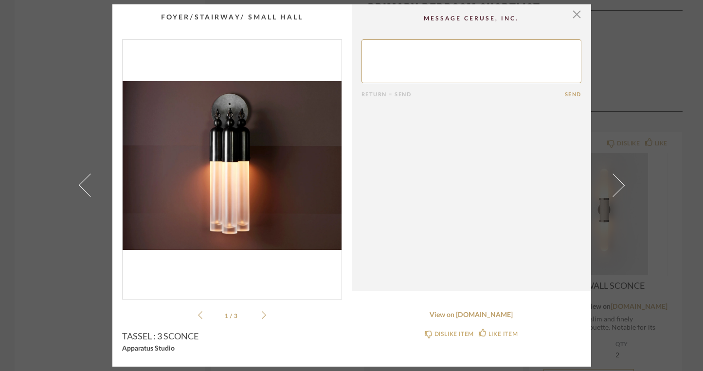
click at [380, 60] on textarea at bounding box center [472, 61] width 220 height 44
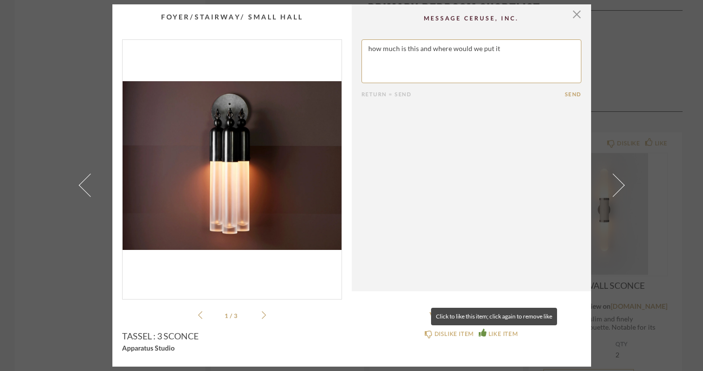
type textarea "how much is this and where would we put it"
click at [482, 332] on icon at bounding box center [483, 333] width 8 height 8
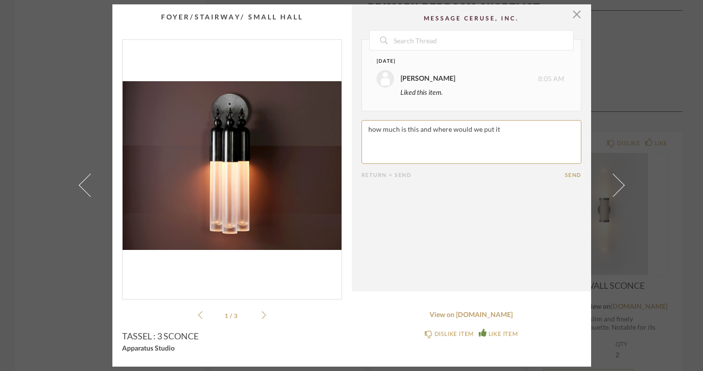
click at [565, 176] on button "Send" at bounding box center [573, 175] width 17 height 6
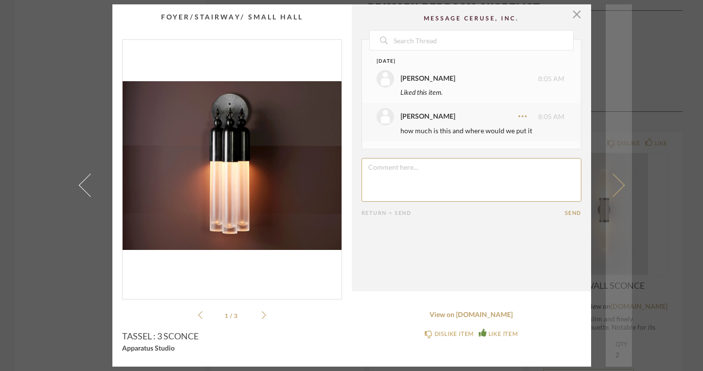
click at [612, 189] on span at bounding box center [612, 185] width 23 height 23
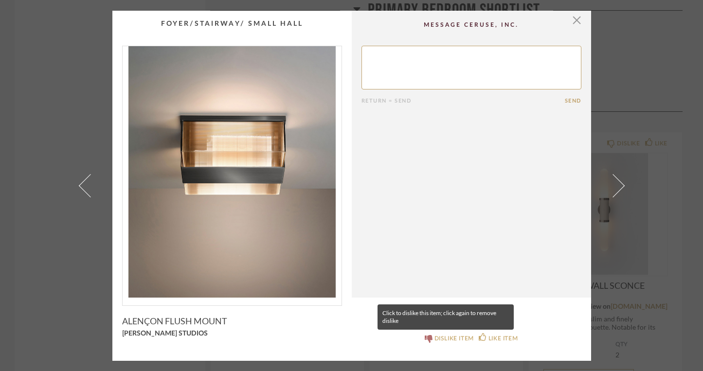
click at [425, 340] on icon at bounding box center [429, 339] width 8 height 8
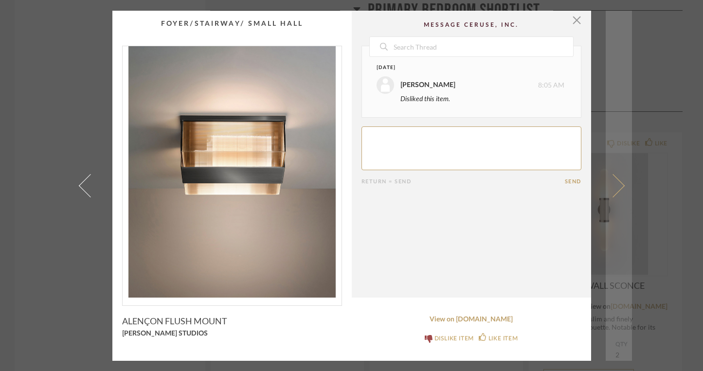
click at [618, 189] on span at bounding box center [612, 185] width 23 height 23
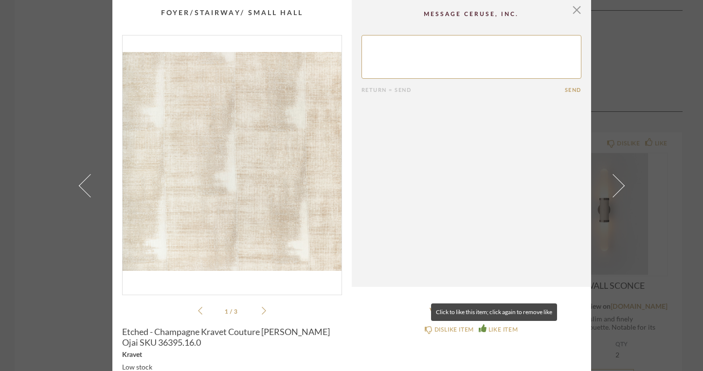
click at [480, 331] on icon at bounding box center [483, 329] width 8 height 8
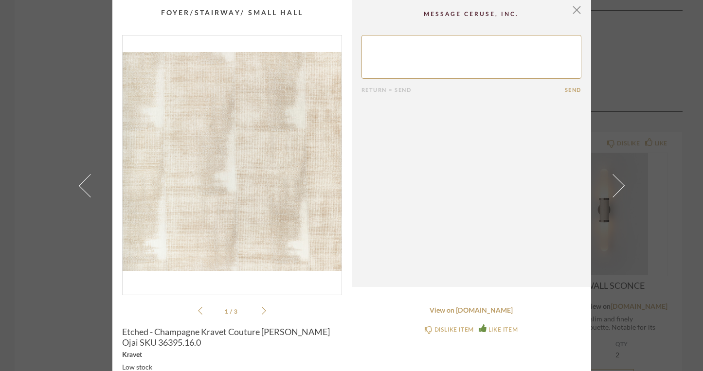
click at [411, 51] on textarea at bounding box center [472, 57] width 220 height 44
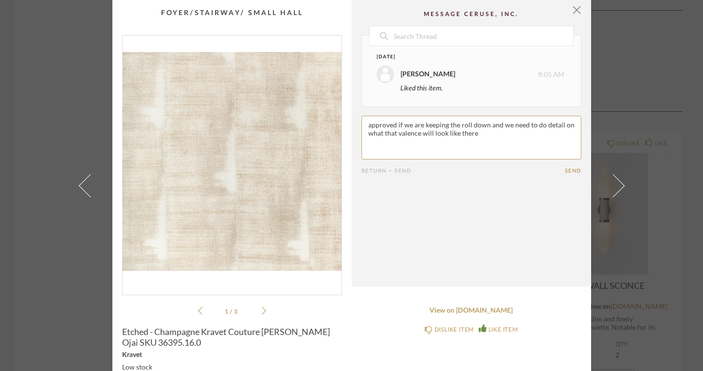
type textarea "approved if we are keeping the roll down and we need to do detail on what that …"
click at [572, 172] on button "Send" at bounding box center [573, 171] width 17 height 6
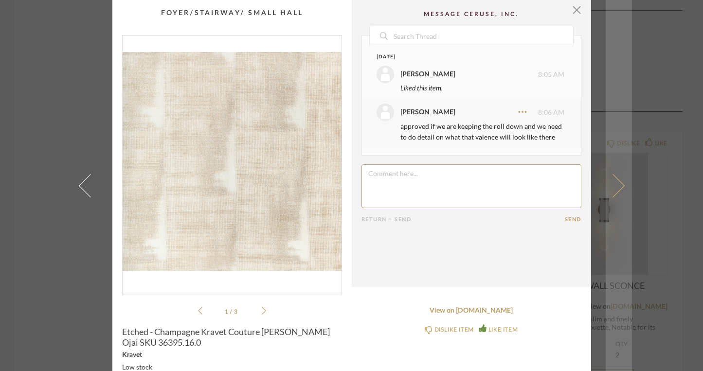
click at [615, 185] on span at bounding box center [612, 185] width 23 height 23
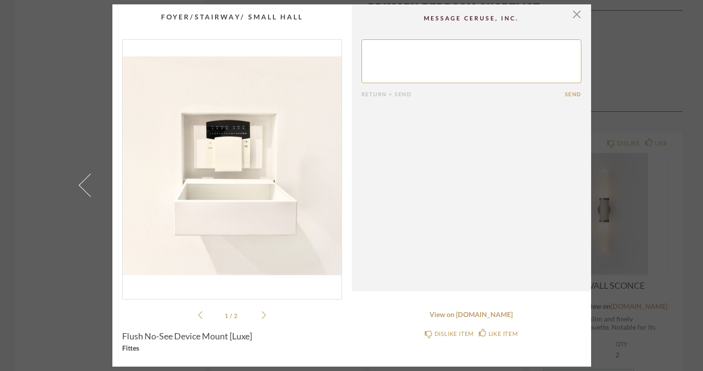
click at [262, 316] on icon at bounding box center [264, 316] width 4 height 8
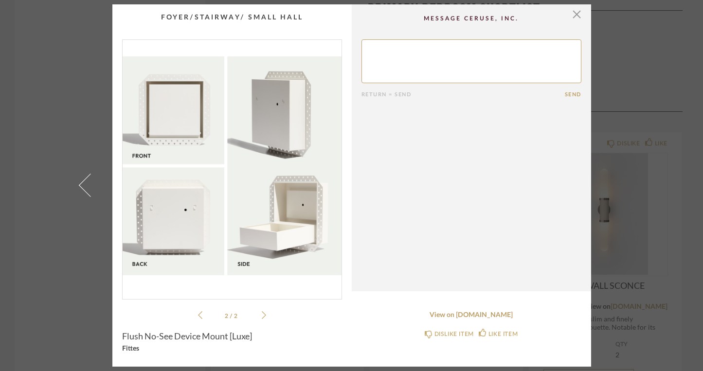
click at [198, 315] on icon at bounding box center [200, 316] width 4 height 8
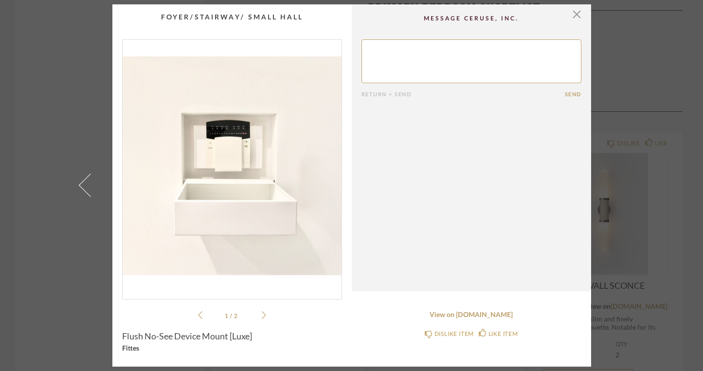
click at [416, 65] on textarea at bounding box center [472, 61] width 220 height 44
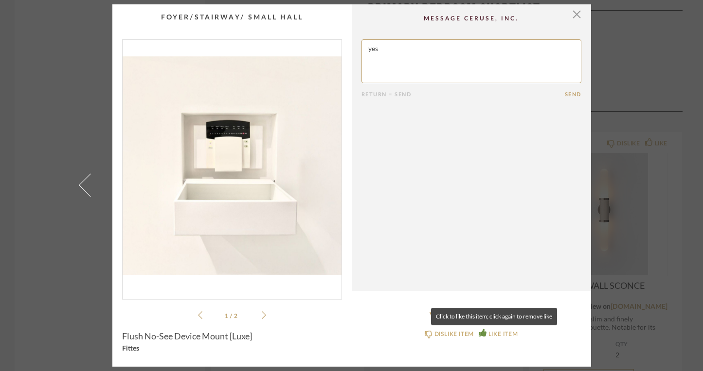
type textarea "yes"
click at [480, 332] on icon at bounding box center [483, 333] width 8 height 8
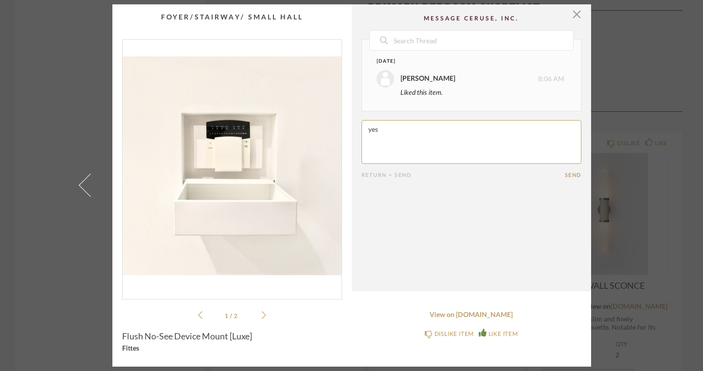
click at [567, 94] on li "[PERSON_NAME] 8:06 AM Liked this item." at bounding box center [471, 84] width 219 height 38
click at [571, 176] on button "Send" at bounding box center [573, 175] width 17 height 6
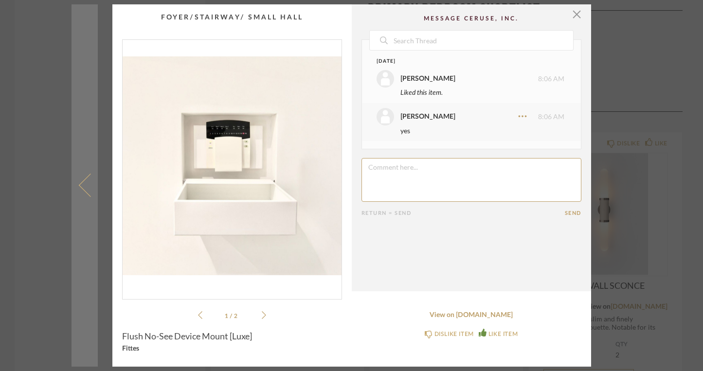
click at [80, 187] on span at bounding box center [89, 185] width 23 height 23
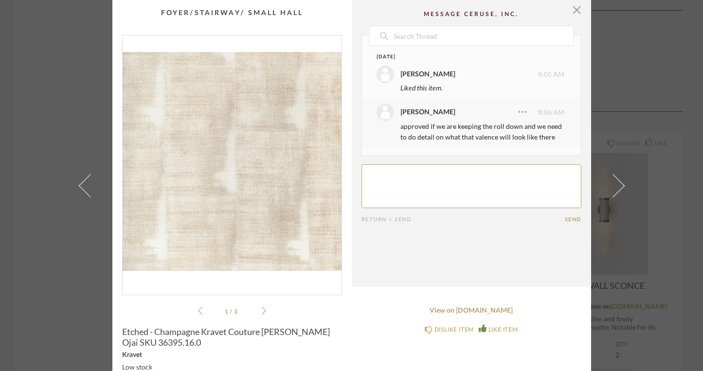
click at [80, 187] on span at bounding box center [89, 185] width 23 height 23
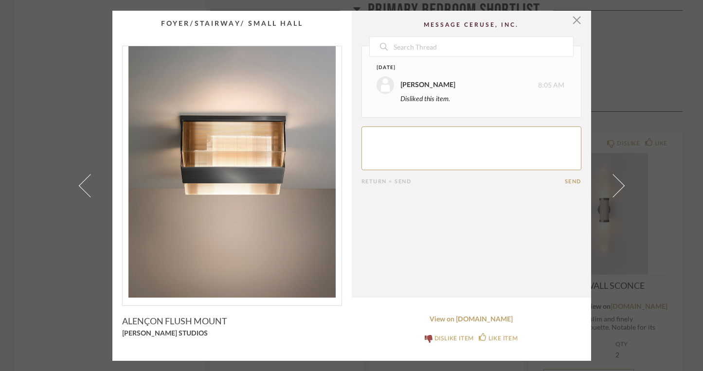
click at [80, 187] on span at bounding box center [89, 185] width 23 height 23
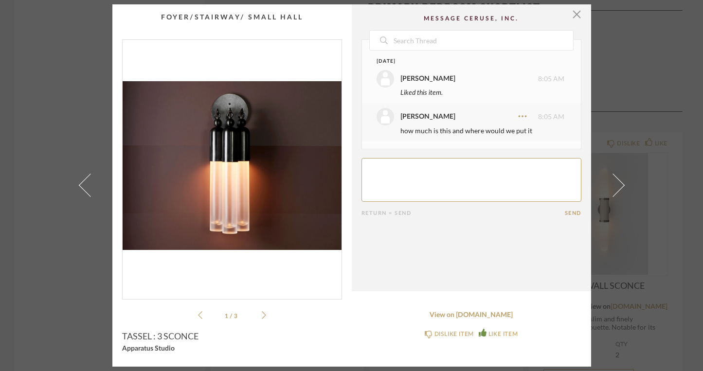
click at [80, 187] on span at bounding box center [89, 185] width 23 height 23
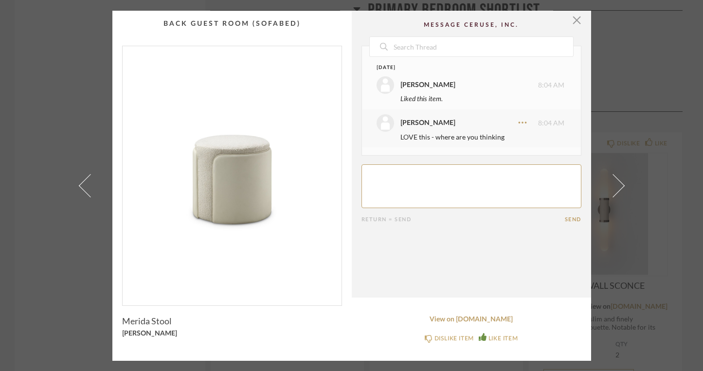
click at [80, 187] on span at bounding box center [89, 185] width 23 height 23
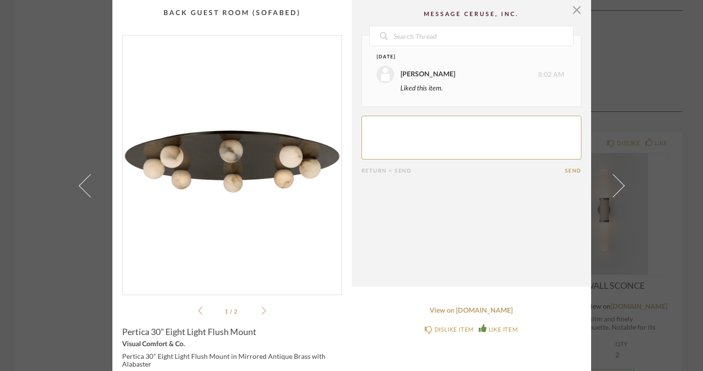
click at [80, 187] on span at bounding box center [89, 185] width 23 height 23
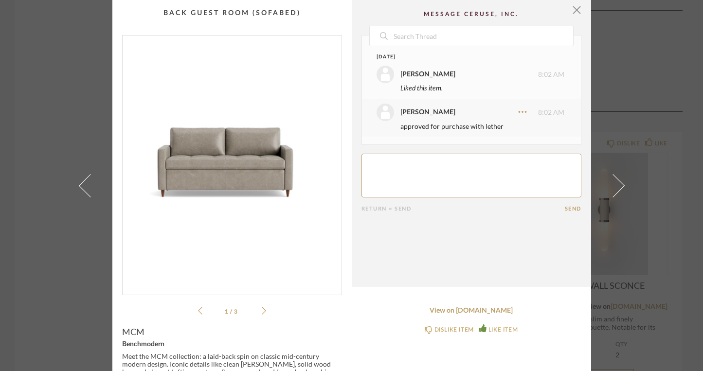
click at [80, 187] on span at bounding box center [89, 185] width 23 height 23
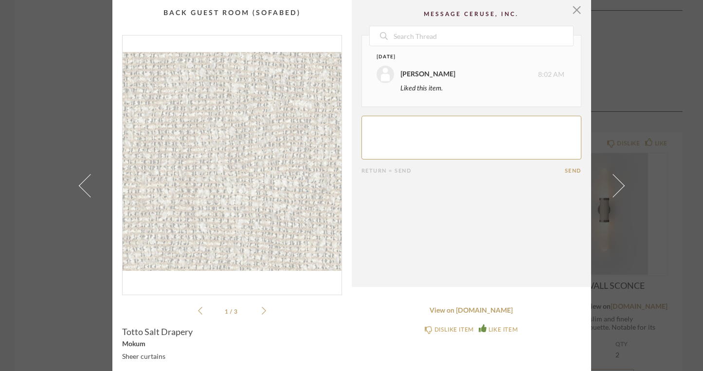
click at [80, 187] on span at bounding box center [89, 185] width 23 height 23
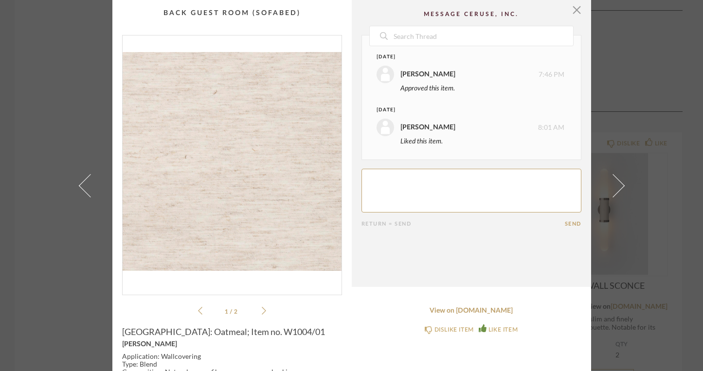
click at [80, 187] on span at bounding box center [89, 185] width 23 height 23
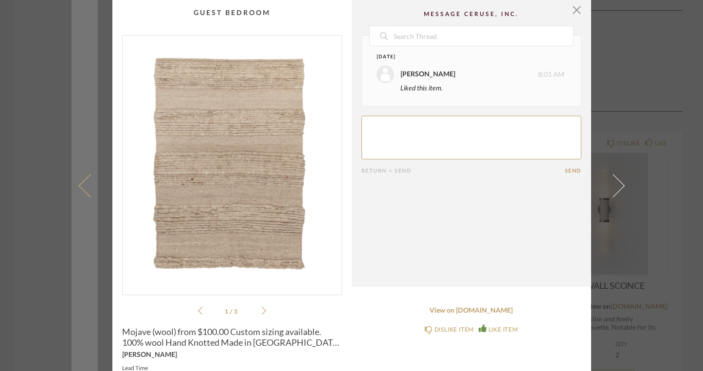
click at [80, 187] on span at bounding box center [89, 185] width 23 height 23
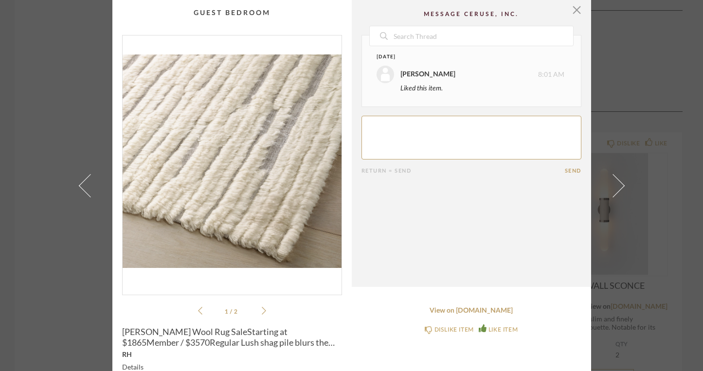
click at [80, 187] on span at bounding box center [89, 185] width 23 height 23
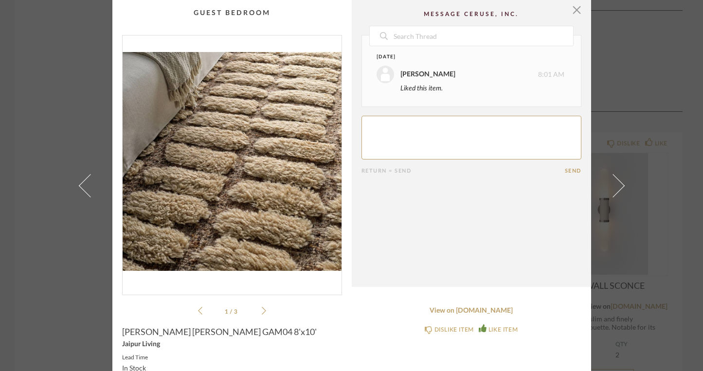
click at [80, 187] on span at bounding box center [89, 185] width 23 height 23
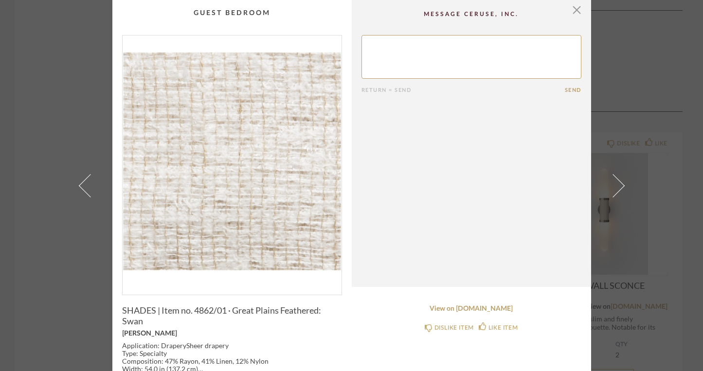
click at [80, 187] on span at bounding box center [89, 185] width 23 height 23
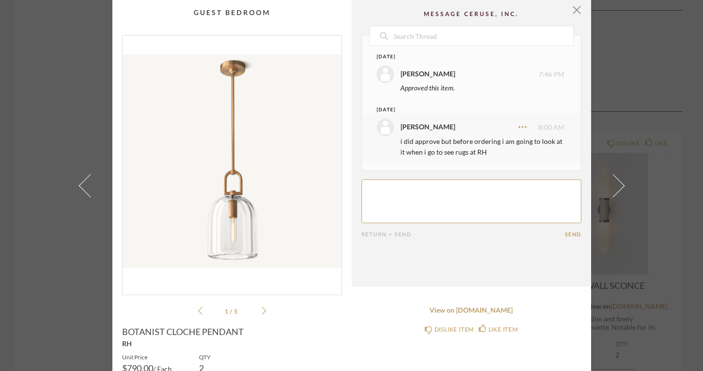
click at [80, 187] on span at bounding box center [89, 185] width 23 height 23
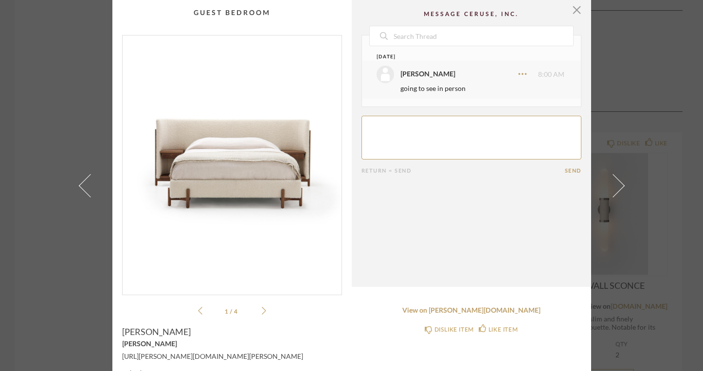
click at [80, 187] on span at bounding box center [89, 185] width 23 height 23
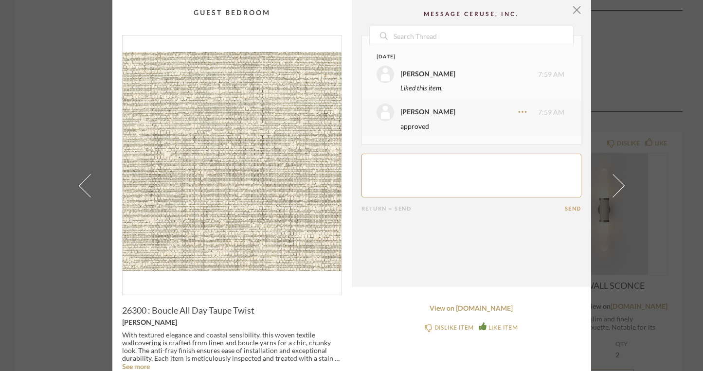
click at [80, 187] on span at bounding box center [89, 185] width 23 height 23
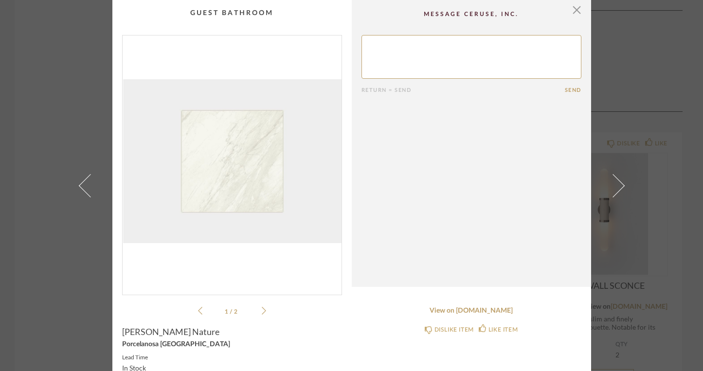
click at [80, 187] on span at bounding box center [89, 185] width 23 height 23
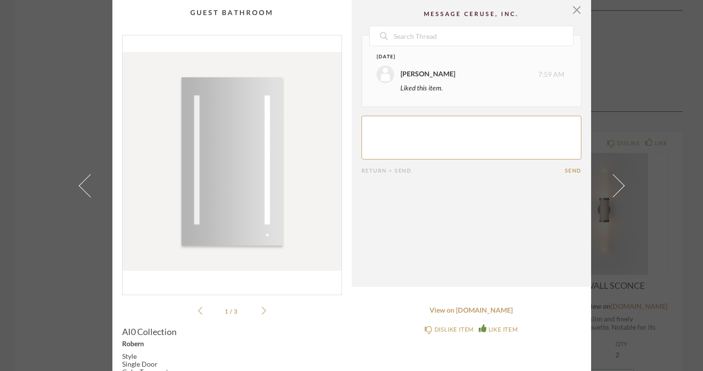
click at [80, 187] on span at bounding box center [89, 185] width 23 height 23
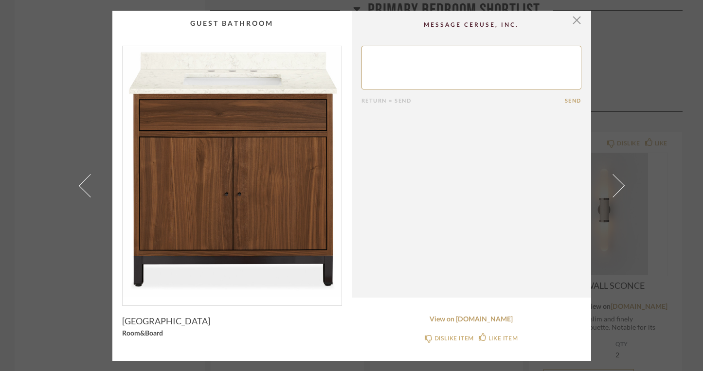
click at [80, 187] on span at bounding box center [89, 185] width 23 height 23
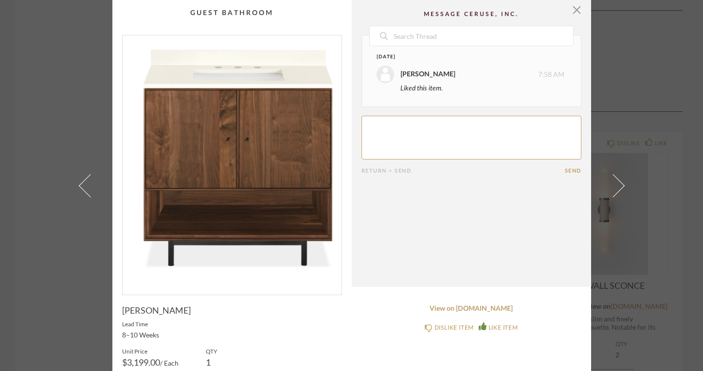
click at [80, 187] on span at bounding box center [89, 185] width 23 height 23
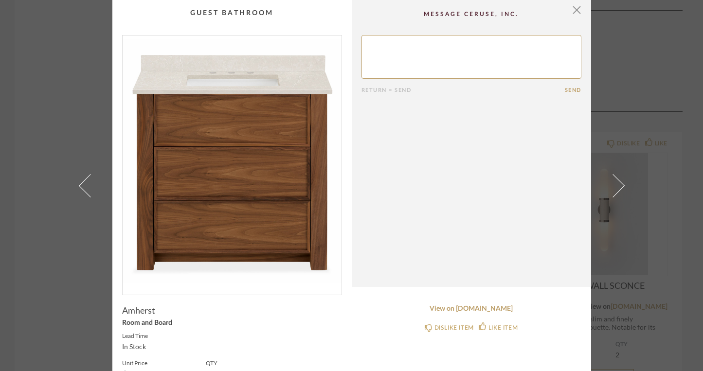
click at [80, 187] on span at bounding box center [89, 185] width 23 height 23
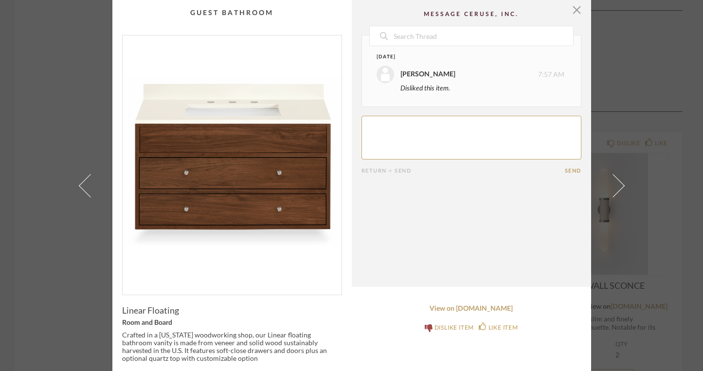
click at [80, 187] on span at bounding box center [89, 185] width 23 height 23
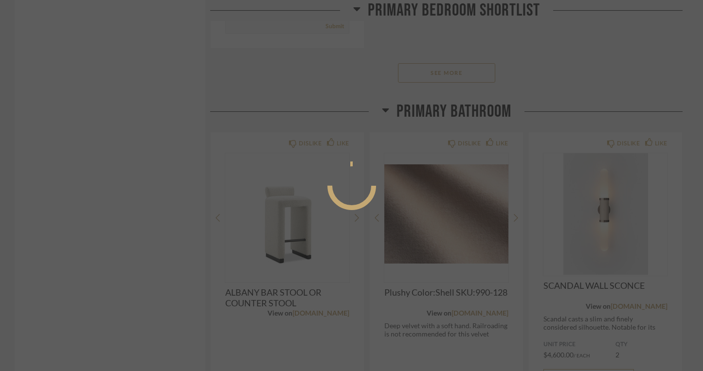
click at [80, 187] on div at bounding box center [351, 185] width 703 height 371
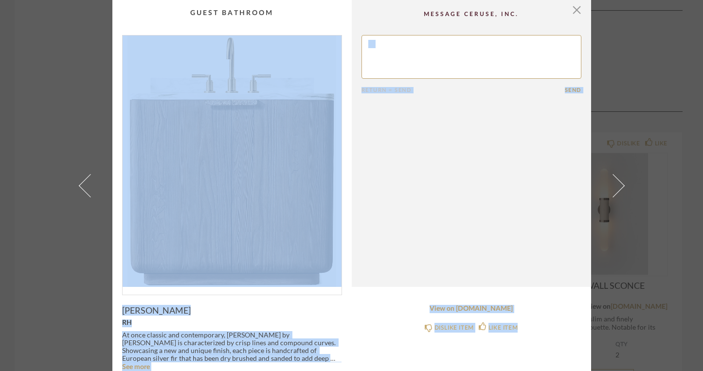
click at [80, 187] on span at bounding box center [89, 185] width 23 height 23
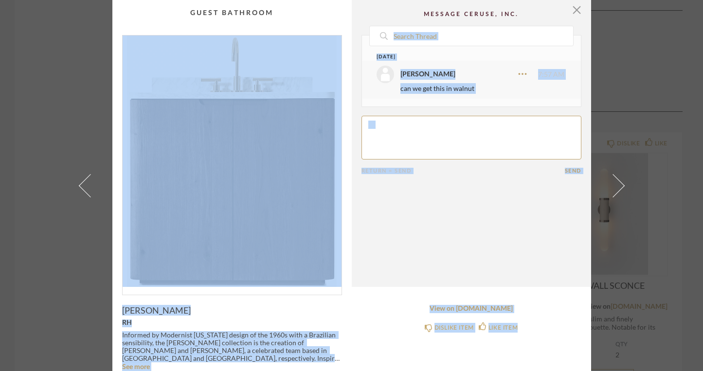
click at [80, 187] on span at bounding box center [89, 185] width 23 height 23
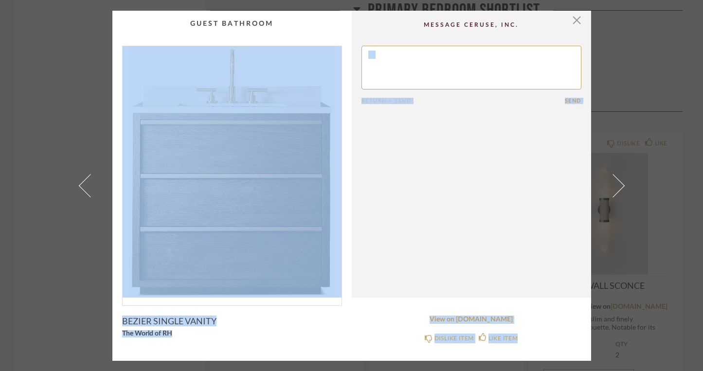
click at [80, 187] on span at bounding box center [89, 185] width 23 height 23
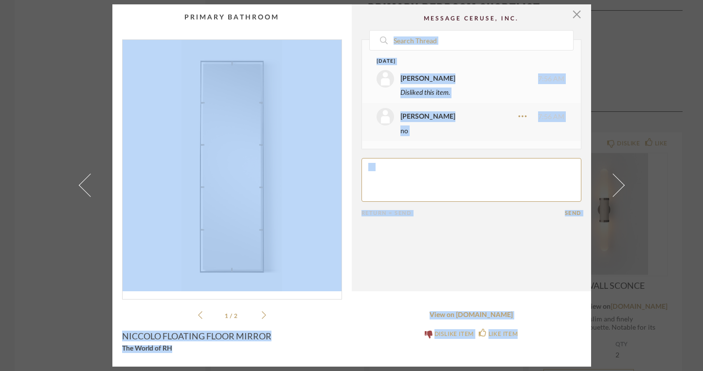
click at [80, 187] on span at bounding box center [89, 185] width 23 height 23
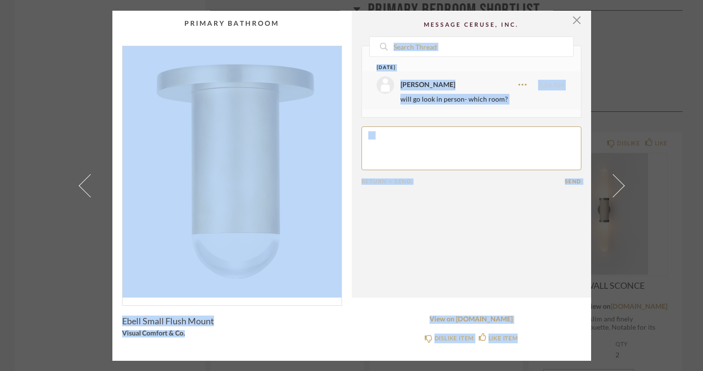
click at [80, 187] on span at bounding box center [89, 185] width 23 height 23
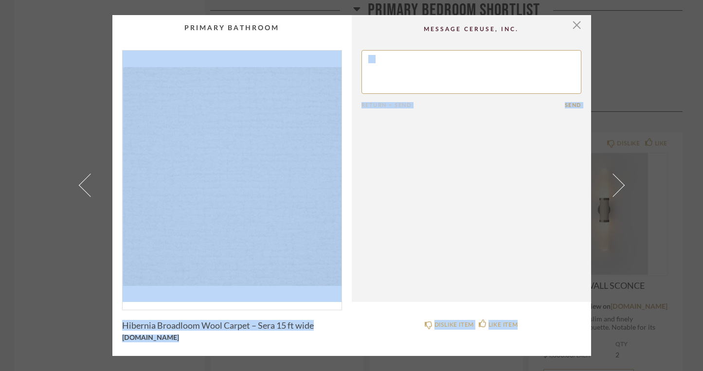
click at [80, 187] on span at bounding box center [89, 185] width 23 height 23
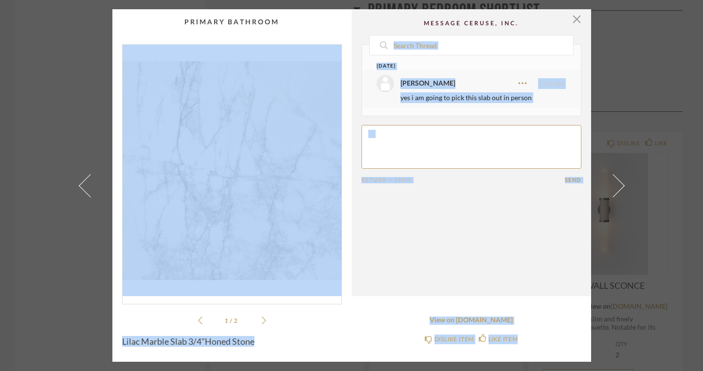
click at [80, 187] on span at bounding box center [89, 185] width 23 height 23
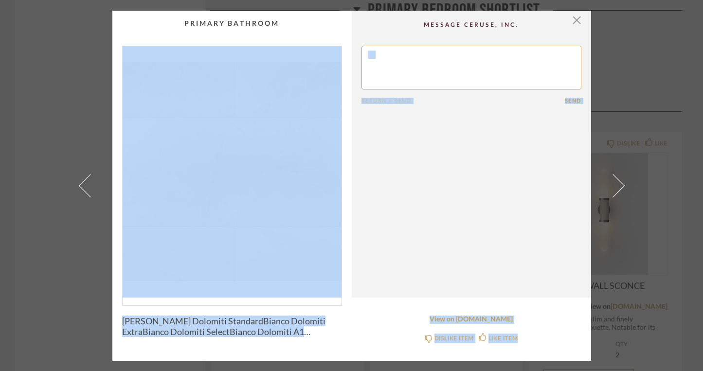
click at [80, 187] on span at bounding box center [89, 185] width 23 height 23
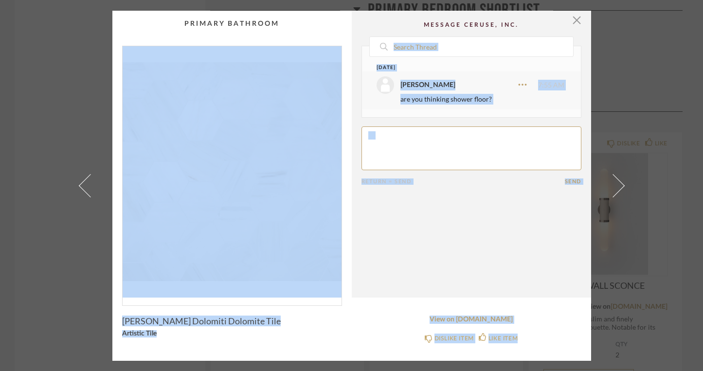
click at [80, 187] on span at bounding box center [89, 185] width 23 height 23
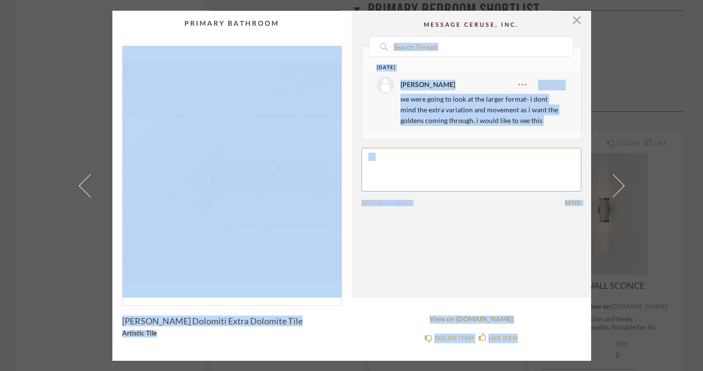
click at [80, 187] on span at bounding box center [89, 185] width 23 height 23
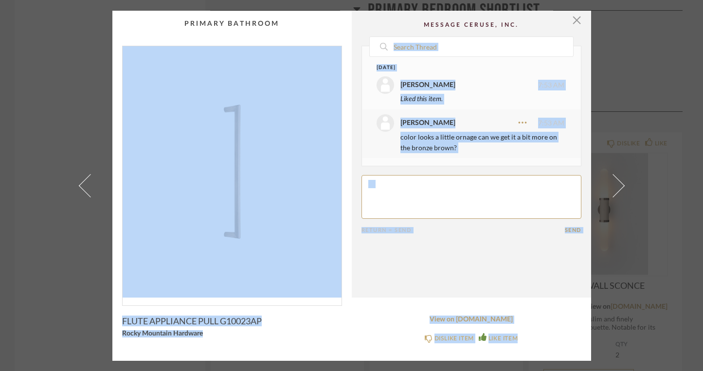
click at [80, 187] on span at bounding box center [89, 185] width 23 height 23
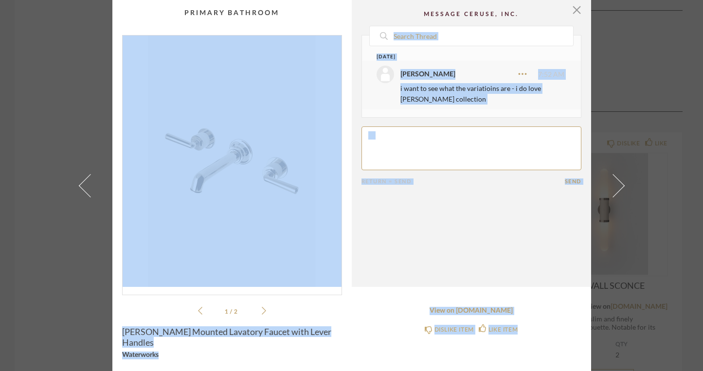
click at [80, 187] on span at bounding box center [89, 185] width 23 height 23
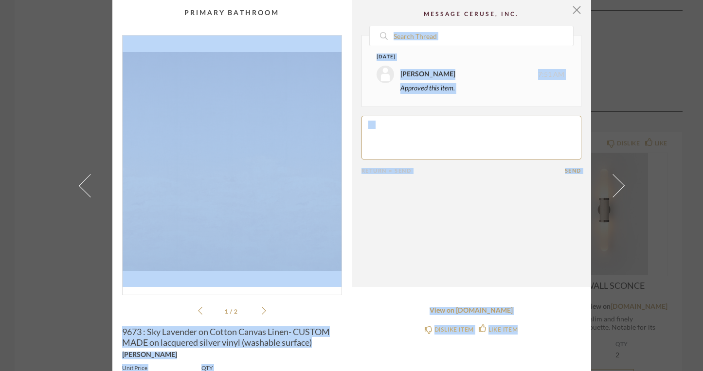
click at [80, 187] on span at bounding box center [89, 185] width 23 height 23
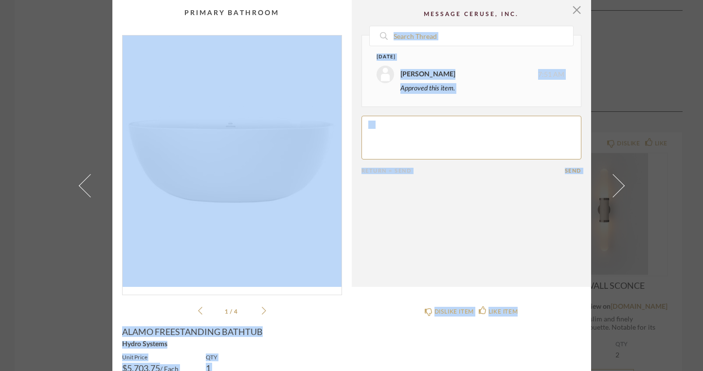
click at [80, 187] on span at bounding box center [89, 185] width 23 height 23
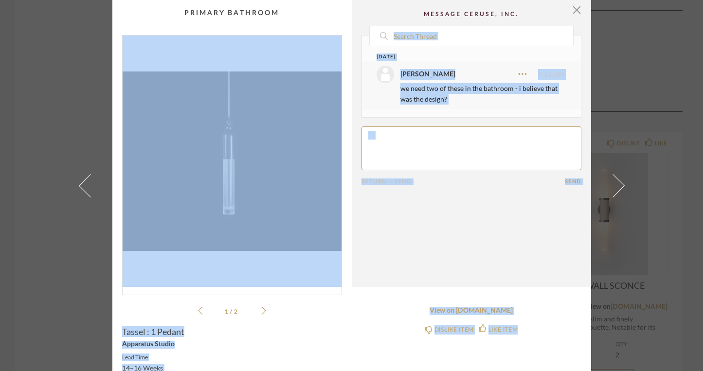
click at [80, 187] on span at bounding box center [89, 185] width 23 height 23
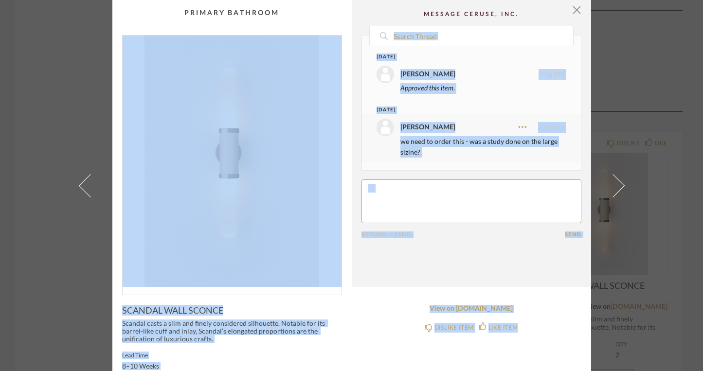
click at [80, 187] on span at bounding box center [89, 185] width 23 height 23
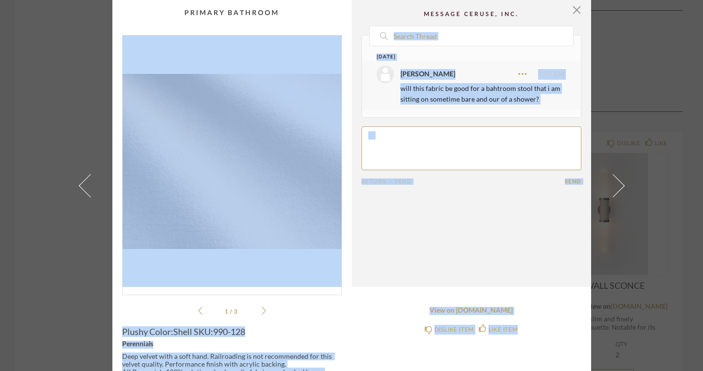
click at [80, 187] on span at bounding box center [89, 185] width 23 height 23
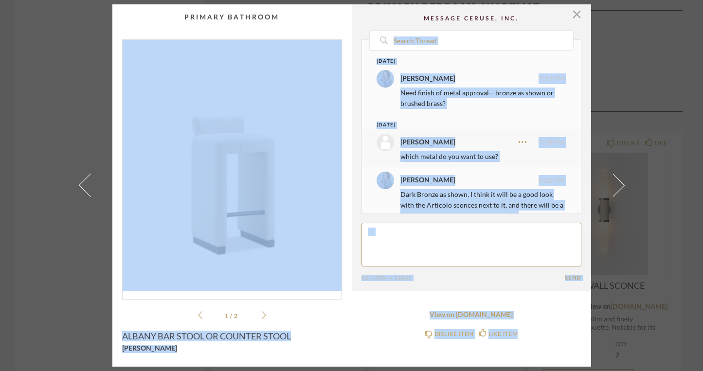
scroll to position [20, 0]
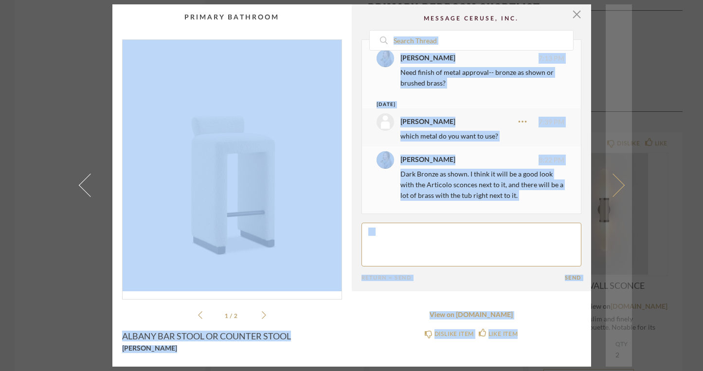
click at [620, 61] on link at bounding box center [619, 185] width 26 height 363
